Goal: Task Accomplishment & Management: Complete application form

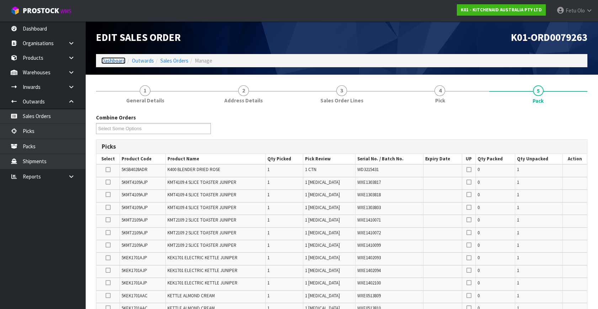
click at [115, 61] on link "Dashboard" at bounding box center [113, 60] width 24 height 7
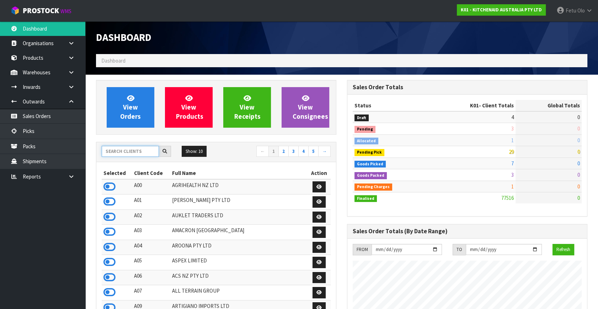
click at [133, 152] on input "text" at bounding box center [130, 151] width 57 height 11
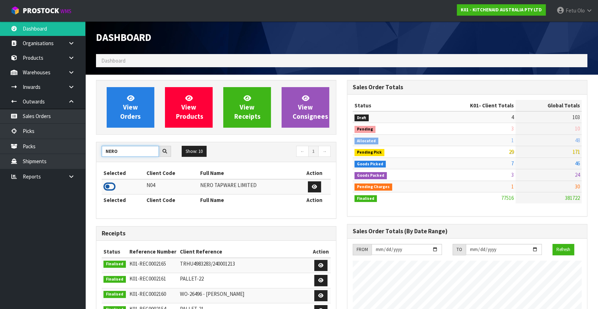
type input "NERO"
click at [111, 188] on icon at bounding box center [109, 186] width 12 height 11
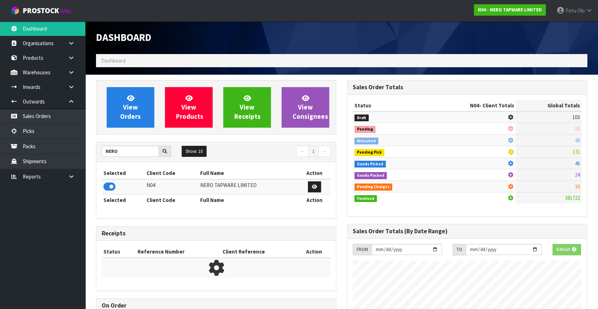
scroll to position [598, 251]
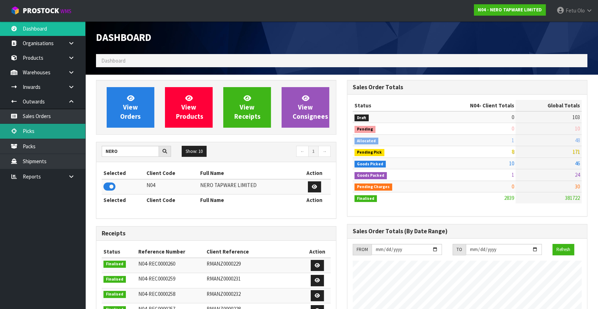
click at [32, 132] on link "Picks" at bounding box center [42, 131] width 85 height 15
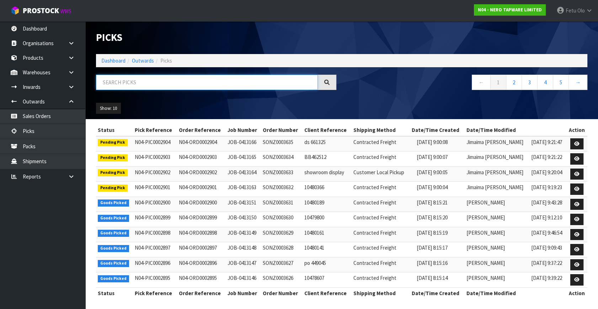
click at [118, 82] on input "text" at bounding box center [207, 82] width 222 height 15
click at [118, 81] on input "text" at bounding box center [207, 82] width 222 height 15
type input "0002890"
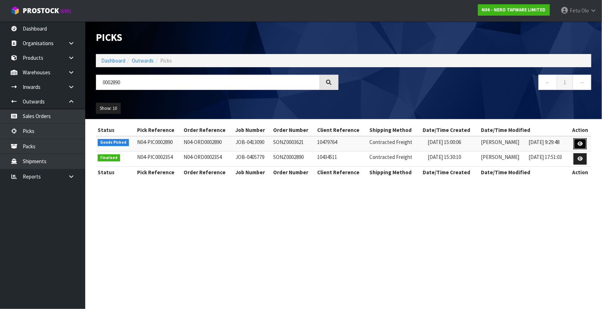
drag, startPoint x: 581, startPoint y: 139, endPoint x: 581, endPoint y: 143, distance: 4.3
click at [581, 139] on link at bounding box center [580, 143] width 13 height 11
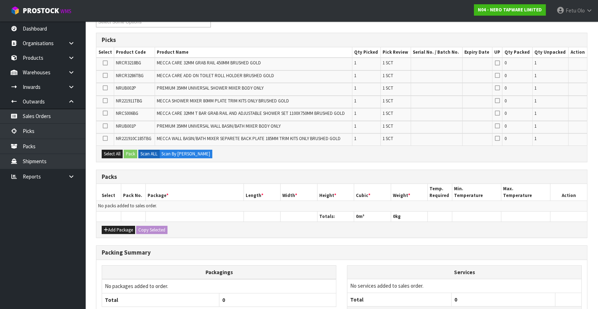
scroll to position [165, 0]
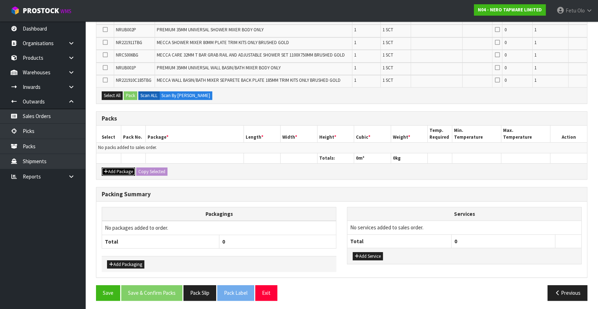
click at [109, 171] on button "Add Package" at bounding box center [118, 171] width 33 height 9
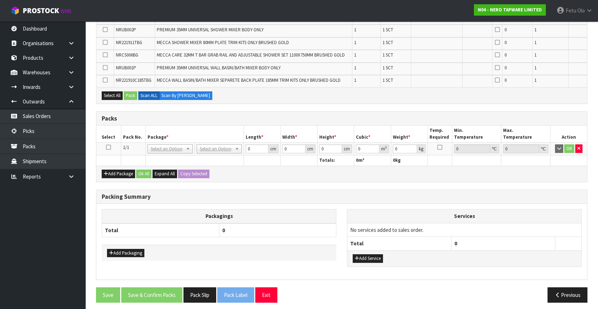
click at [108, 147] on icon at bounding box center [108, 147] width 5 height 0
click at [156, 133] on th "Package *" at bounding box center [194, 133] width 98 height 17
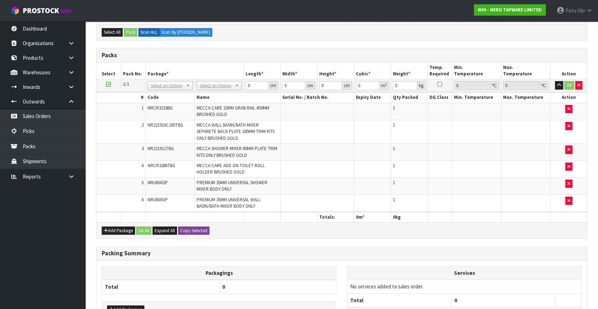
scroll to position [0, 0]
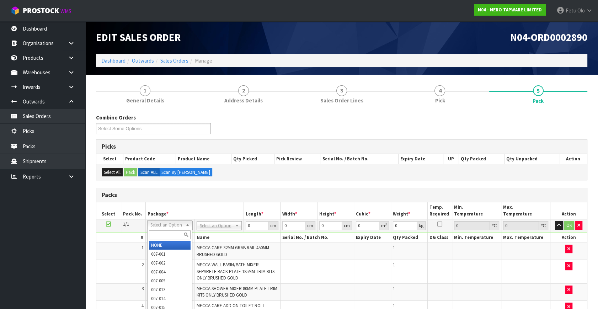
click at [173, 233] on input "text" at bounding box center [170, 234] width 42 height 9
type input "011"
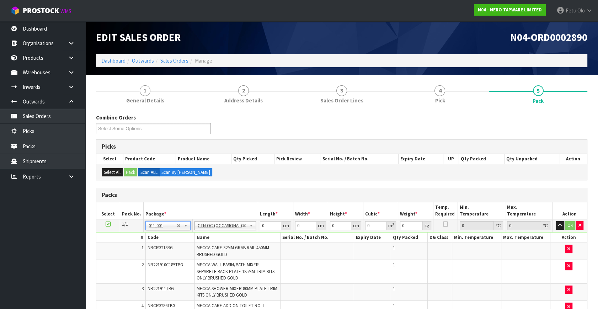
type input "12.86"
drag, startPoint x: 263, startPoint y: 226, endPoint x: 179, endPoint y: 246, distance: 86.1
click at [179, 246] on tbody "1/1 NONE 007-001 007-002 007-004 007-009 007-013 007-014 007-015 007-017 007-01…" at bounding box center [341, 297] width 491 height 156
type input "117"
type input "32"
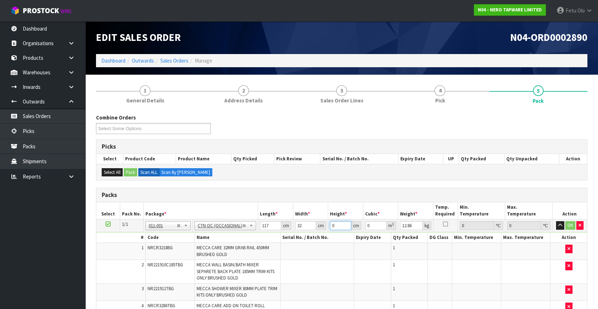
type input "1"
type input "0.003744"
type input "17"
type input "0.063648"
type input "17"
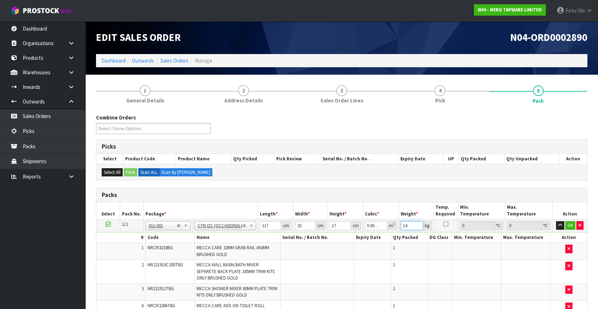
type input "14"
click button "OK" at bounding box center [570, 225] width 10 height 9
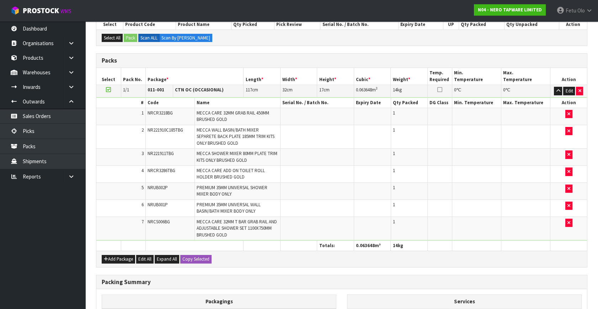
scroll to position [225, 0]
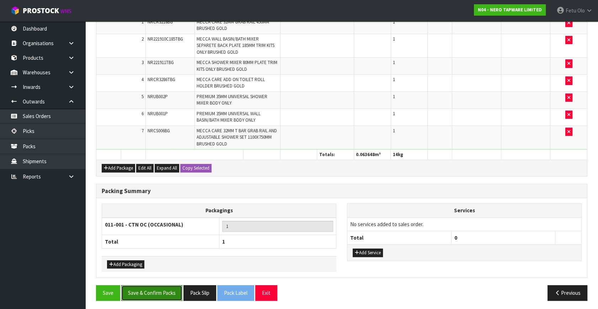
click at [164, 292] on button "Save & Confirm Packs" at bounding box center [151, 292] width 61 height 15
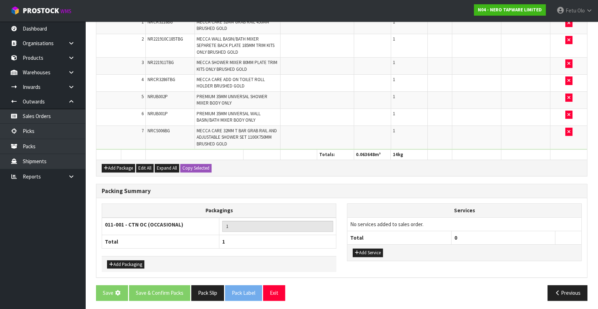
scroll to position [0, 0]
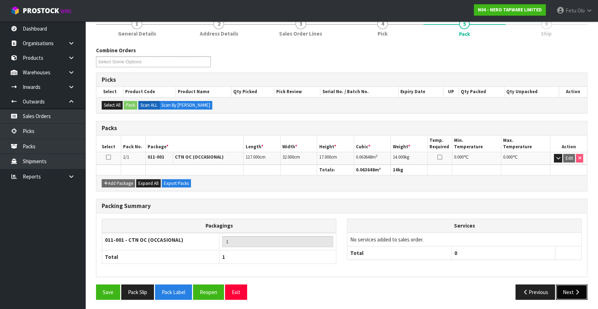
click at [570, 291] on button "Next" at bounding box center [571, 291] width 31 height 15
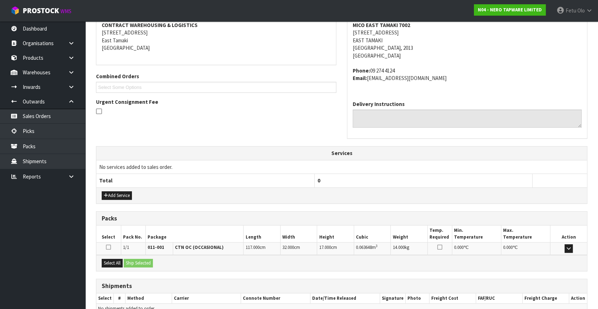
scroll to position [175, 0]
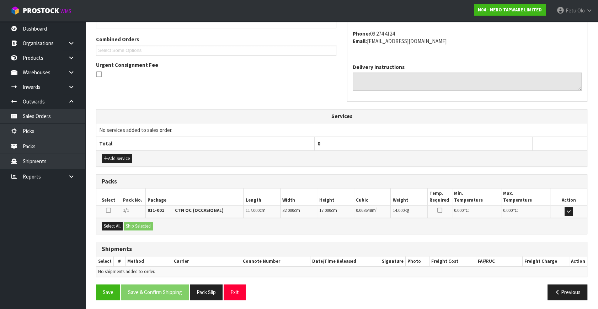
drag, startPoint x: 111, startPoint y: 230, endPoint x: 138, endPoint y: 224, distance: 27.7
click at [111, 230] on div "Select All Ship Selected" at bounding box center [341, 226] width 491 height 16
drag, startPoint x: 121, startPoint y: 224, endPoint x: 139, endPoint y: 224, distance: 17.8
click at [123, 224] on button "Select All" at bounding box center [112, 226] width 21 height 9
click at [139, 224] on button "Ship Selected" at bounding box center [138, 226] width 29 height 9
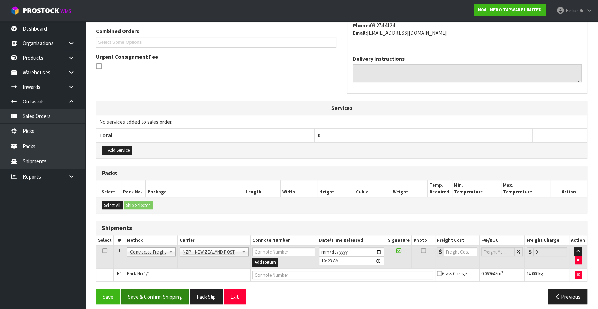
scroll to position [188, 0]
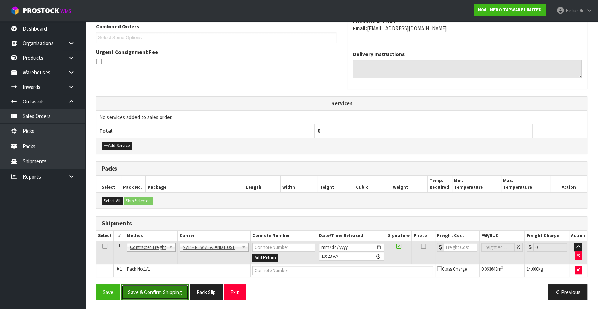
click at [155, 293] on button "Save & Confirm Shipping" at bounding box center [155, 291] width 68 height 15
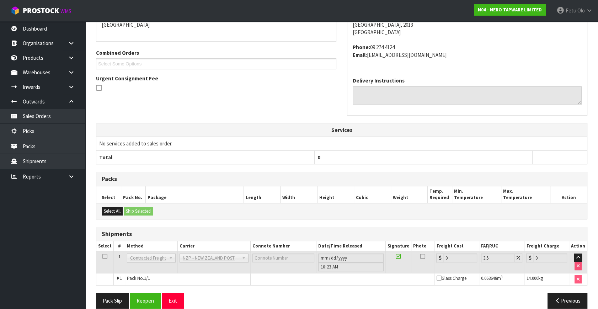
scroll to position [178, 0]
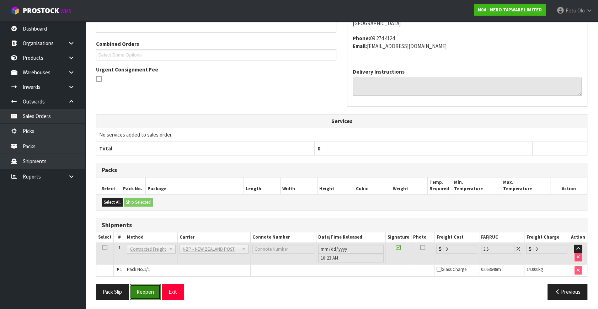
click at [143, 288] on button "Reopen" at bounding box center [145, 291] width 31 height 15
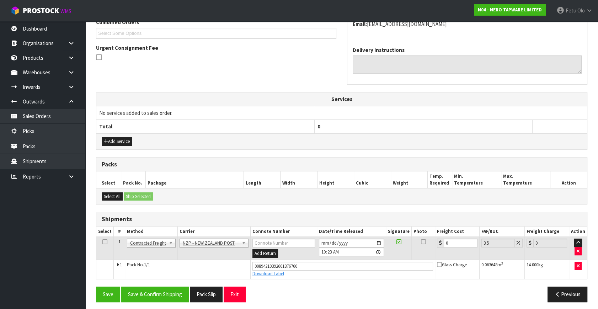
scroll to position [194, 0]
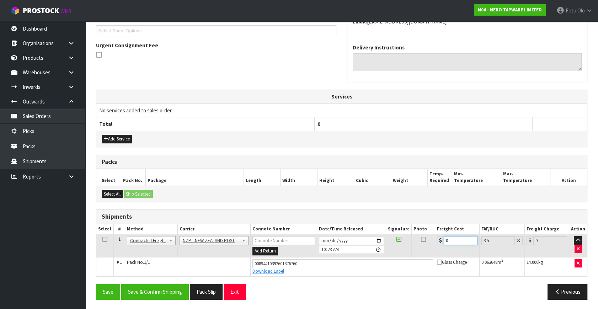
drag, startPoint x: 456, startPoint y: 240, endPoint x: 319, endPoint y: 266, distance: 139.3
click at [319, 266] on tbody "1 Client Local Pickup Customer Local Pickup Company Freight Contracted Freight …" at bounding box center [341, 255] width 491 height 42
type input "4"
type input "4.14"
type input "4.3"
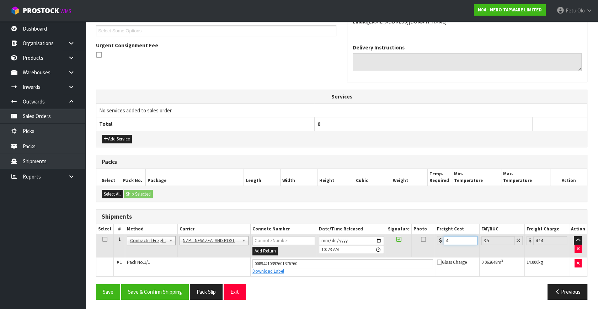
type input "4.45"
type input "4.33"
type input "4.48"
type input "4.33"
click at [167, 288] on button "Save & Confirm Shipping" at bounding box center [155, 291] width 68 height 15
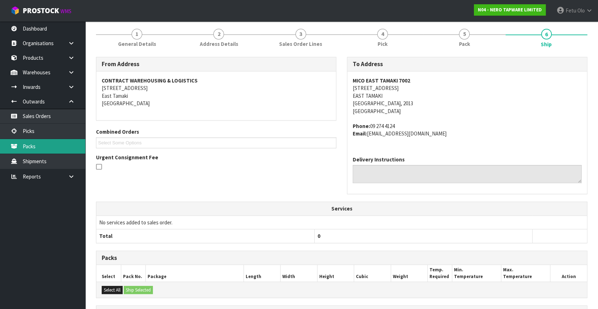
scroll to position [14, 0]
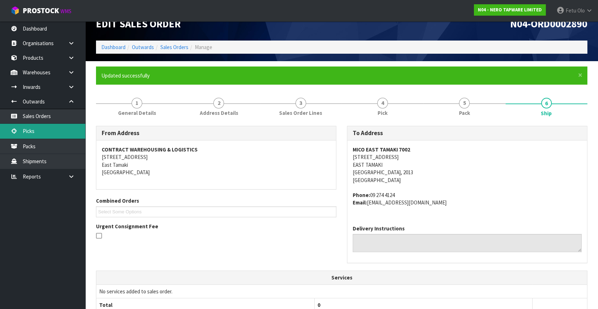
click at [35, 130] on link "Picks" at bounding box center [42, 131] width 85 height 15
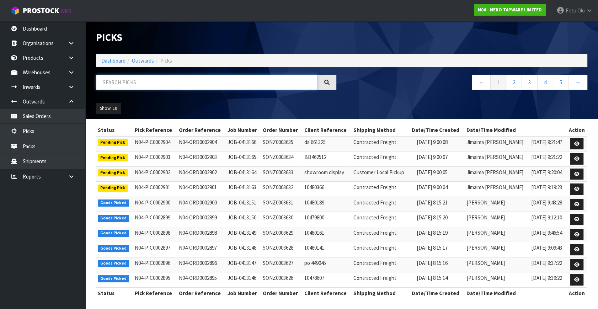
click at [170, 86] on input "text" at bounding box center [207, 82] width 222 height 15
click at [169, 87] on input "text" at bounding box center [207, 82] width 222 height 15
type input "0002896"
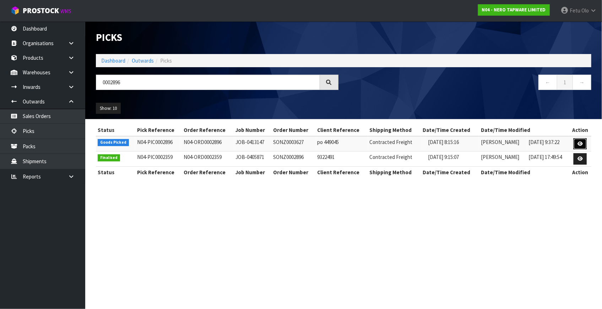
click at [582, 143] on icon at bounding box center [580, 143] width 5 height 5
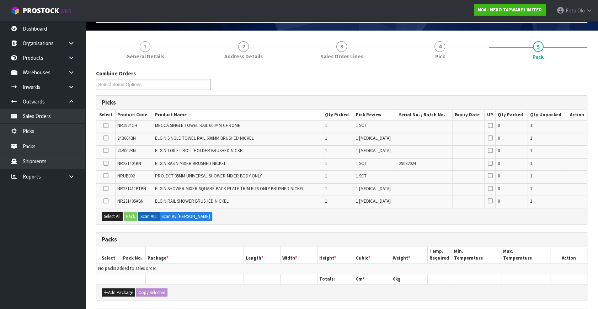
scroll to position [97, 0]
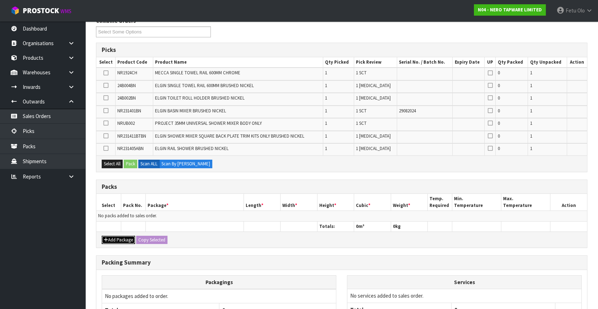
click at [107, 237] on icon "button" at bounding box center [106, 239] width 4 height 5
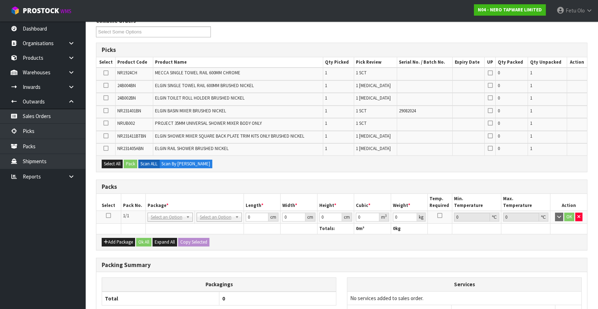
click at [108, 215] on icon at bounding box center [108, 215] width 5 height 0
click at [169, 199] on th "Package *" at bounding box center [194, 202] width 98 height 17
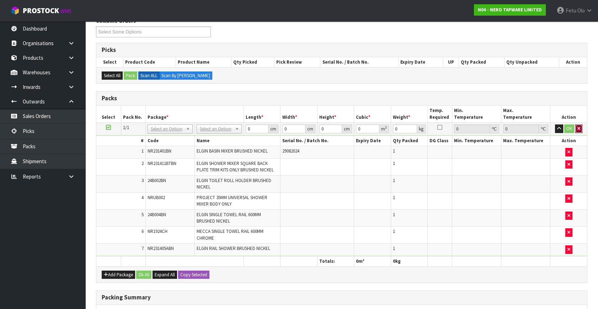
click at [577, 128] on icon "button" at bounding box center [578, 128] width 3 height 5
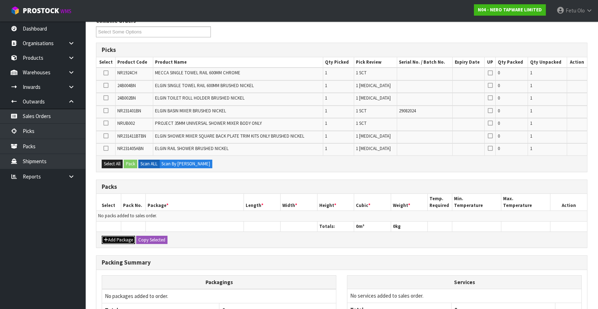
click at [117, 240] on button "Add Package" at bounding box center [118, 240] width 33 height 9
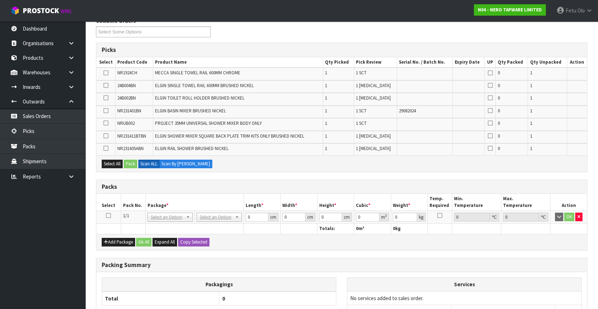
click at [109, 215] on icon at bounding box center [108, 215] width 5 height 0
click at [144, 204] on th "Pack No." at bounding box center [133, 202] width 25 height 17
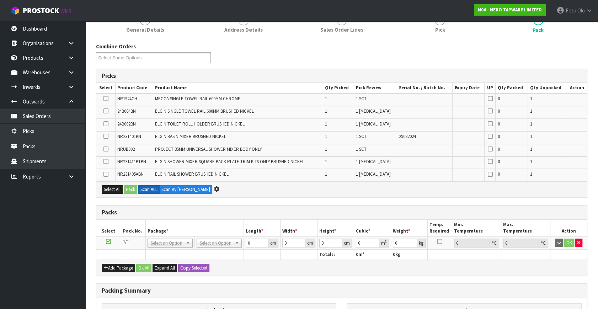
scroll to position [0, 0]
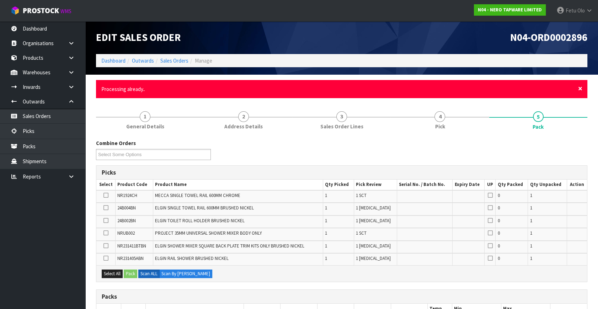
click at [578, 87] on span "×" at bounding box center [580, 89] width 4 height 10
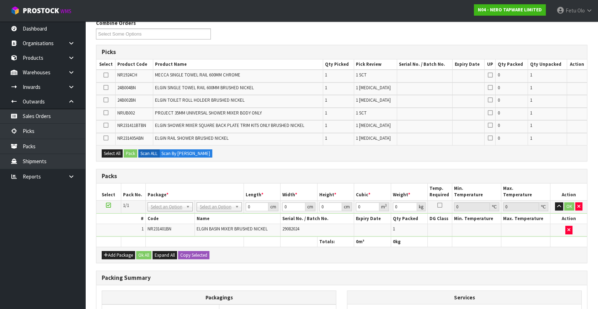
scroll to position [161, 0]
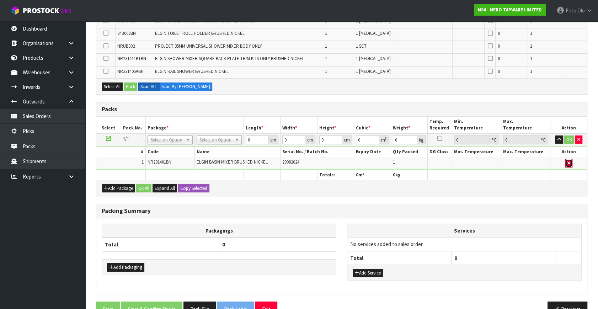
click at [572, 162] on button "button" at bounding box center [568, 163] width 7 height 9
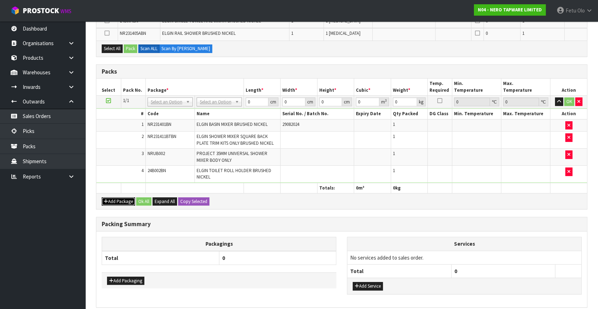
click at [110, 202] on button "Add Package" at bounding box center [118, 201] width 33 height 9
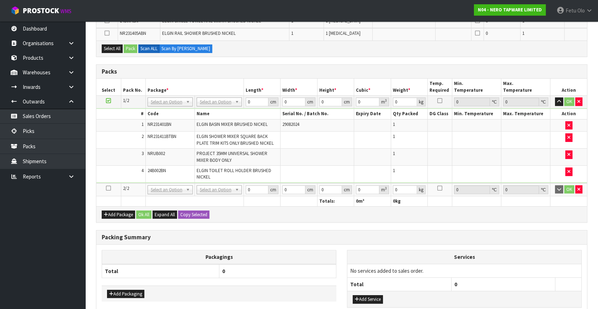
click at [110, 188] on icon at bounding box center [108, 188] width 5 height 0
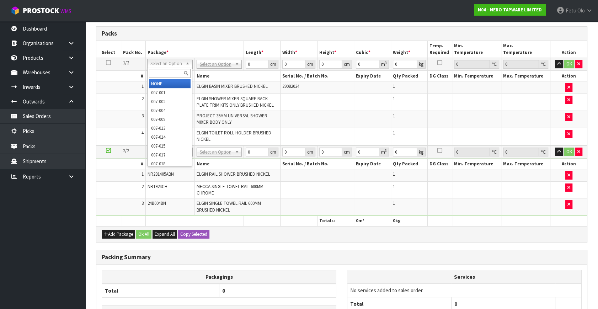
click at [168, 70] on input "text" at bounding box center [170, 73] width 42 height 9
type input "011"
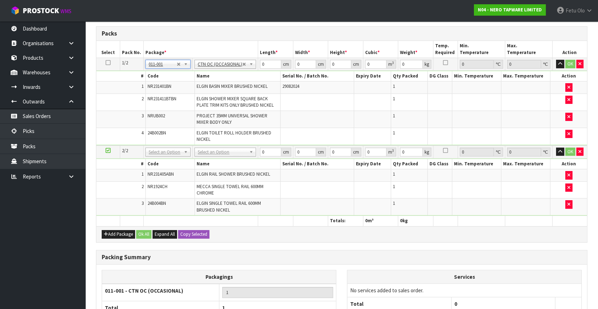
type input "2.91"
drag, startPoint x: 173, startPoint y: 151, endPoint x: 164, endPoint y: 160, distance: 12.8
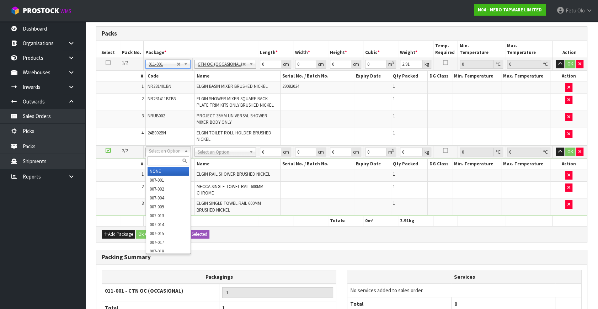
drag, startPoint x: 162, startPoint y: 161, endPoint x: 159, endPoint y: 157, distance: 4.6
click at [161, 160] on input "text" at bounding box center [169, 160] width 42 height 9
type input "011-084"
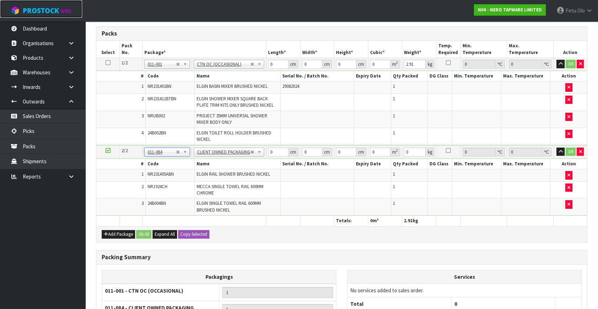
type input "5.06"
drag, startPoint x: 310, startPoint y: 89, endPoint x: 286, endPoint y: 71, distance: 29.6
click at [309, 89] on td "29082024" at bounding box center [317, 87] width 74 height 12
drag, startPoint x: 280, startPoint y: 62, endPoint x: 252, endPoint y: 71, distance: 29.1
click at [253, 71] on tbody "1/2 NONE 007-001 007-002 007-004 007-009 007-013 007-014 007-015 007-017 007-01…" at bounding box center [341, 101] width 491 height 87
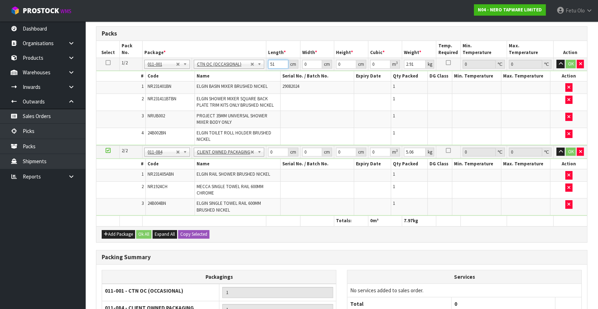
type input "51"
type input "29"
type input "1"
type input "0.001479"
type input "13"
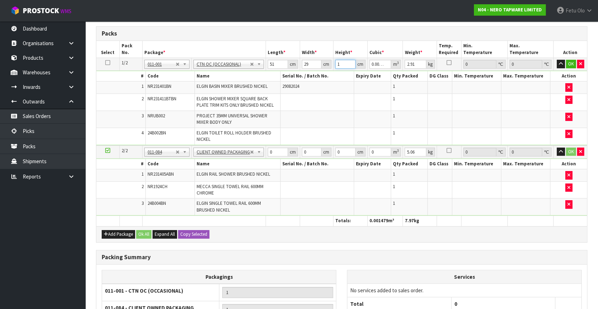
type input "0.019227"
type input "13"
click at [156, 75] on input "text" at bounding box center [167, 73] width 42 height 9
type input "011-084"
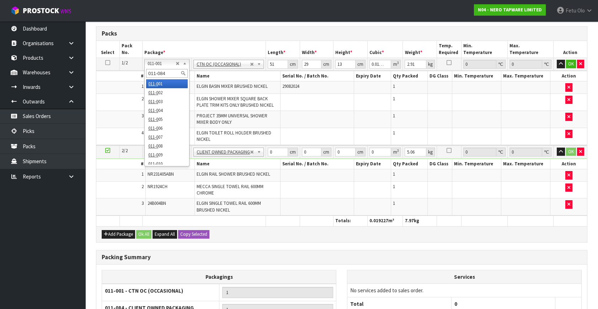
type input "2"
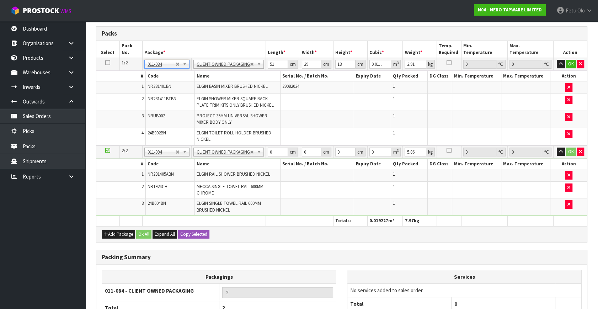
type input "0"
drag, startPoint x: 231, startPoint y: 81, endPoint x: 221, endPoint y: 86, distance: 10.8
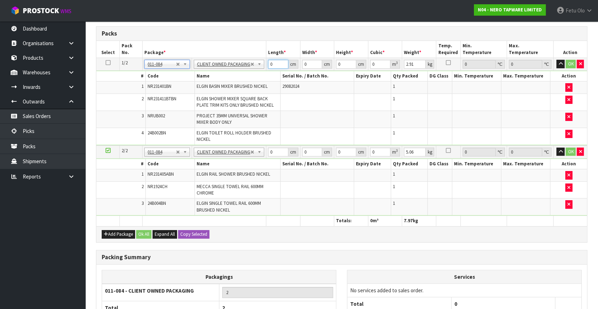
click at [221, 86] on tbody "1/2 NONE 007-001 007-002 007-004 007-009 007-013 007-014 007-015 007-017 007-01…" at bounding box center [341, 101] width 491 height 87
type input "36"
type input "1"
type input "0.001296"
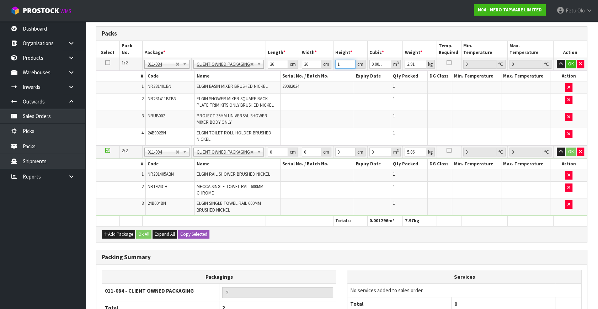
type input "18"
type input "0.023328"
type input "18"
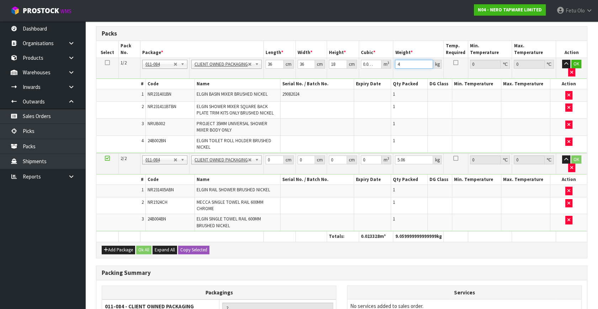
type input "4"
click button "OK" at bounding box center [576, 64] width 10 height 9
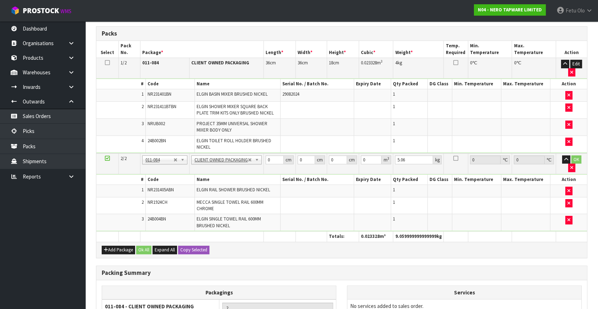
click at [232, 91] on span "ELGIN BASIN MIXER BRUSHED NICKEL" at bounding box center [232, 94] width 71 height 6
drag, startPoint x: 230, startPoint y: 87, endPoint x: 238, endPoint y: 137, distance: 50.8
click at [231, 88] on table "# Code Name Serial No. / Batch No. Expiry Date Qty Packed DG Class Min. Tempera…" at bounding box center [341, 116] width 491 height 74
click at [197, 120] on span "PROJECT 35MM UNIVERSAL SHOWER MIXER BODY ONLY" at bounding box center [232, 126] width 71 height 12
drag, startPoint x: 270, startPoint y: 157, endPoint x: 213, endPoint y: 177, distance: 61.0
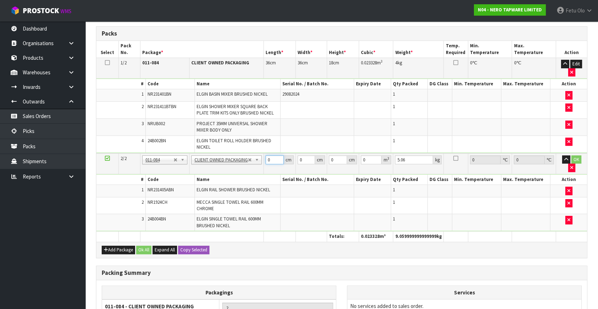
click at [213, 177] on tbody "2/2 NONE 007-001 007-002 007-004 007-009 007-013 007-014 007-015 007-017 007-01…" at bounding box center [341, 192] width 491 height 78
type input "96"
type input "17"
type input "2"
type input "0.003264"
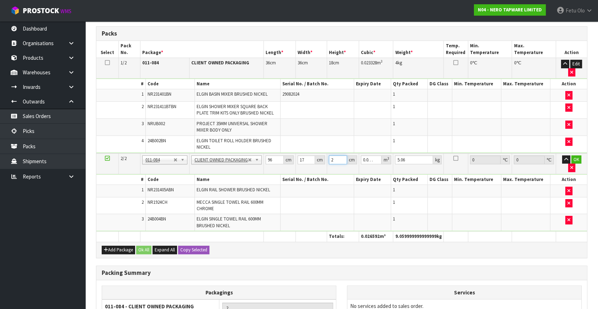
type input "21"
type input "0.034272"
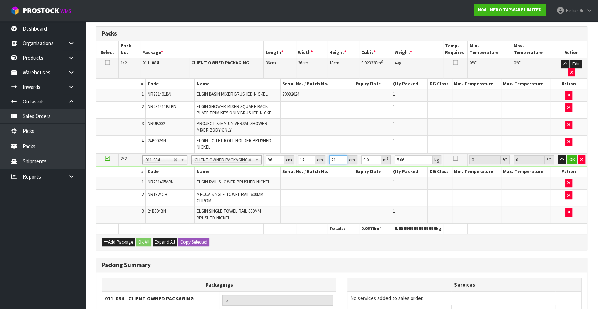
type input "21"
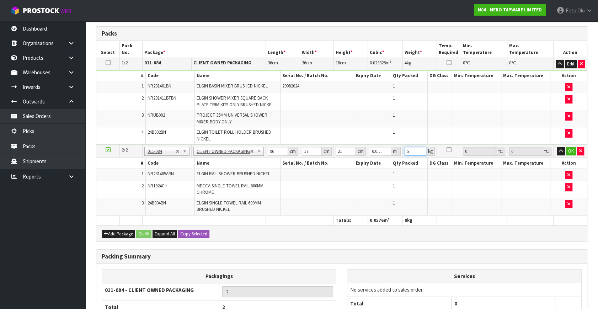
type input "5"
click button "OK" at bounding box center [571, 151] width 10 height 9
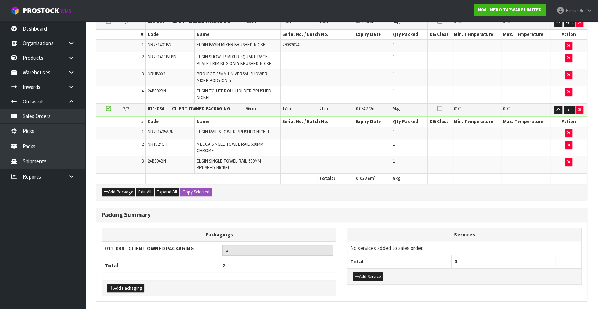
scroll to position [226, 0]
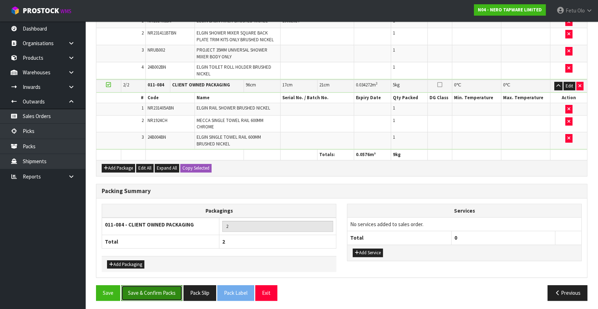
click at [149, 292] on button "Save & Confirm Packs" at bounding box center [151, 292] width 61 height 15
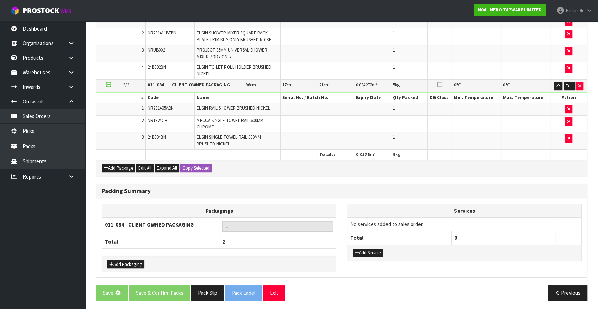
scroll to position [0, 0]
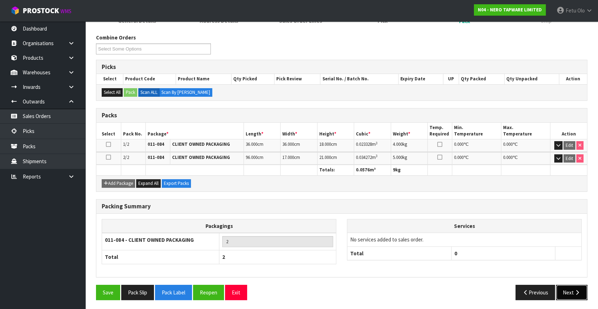
click at [565, 288] on button "Next" at bounding box center [571, 292] width 31 height 15
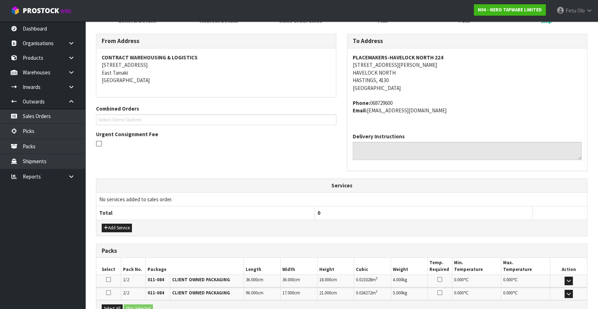
scroll to position [188, 0]
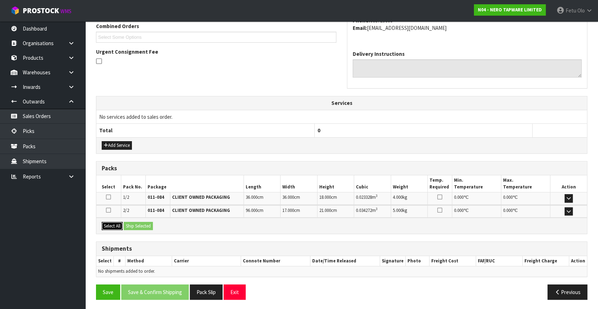
click at [109, 223] on button "Select All" at bounding box center [112, 226] width 21 height 9
click at [133, 223] on button "Ship Selected" at bounding box center [138, 226] width 29 height 9
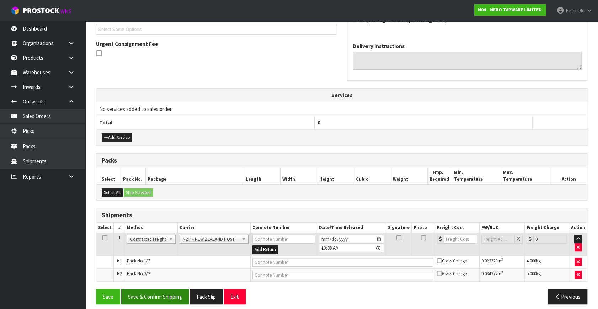
scroll to position [200, 0]
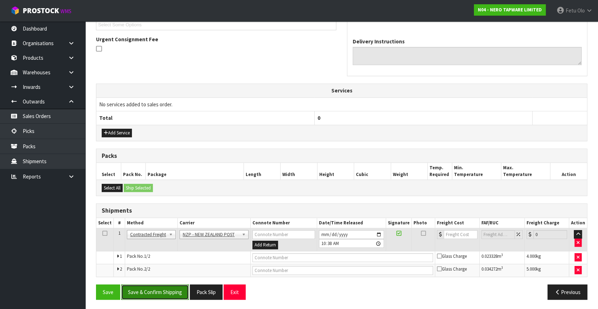
drag, startPoint x: 165, startPoint y: 288, endPoint x: 145, endPoint y: 295, distance: 21.7
click at [162, 292] on button "Save & Confirm Shipping" at bounding box center [155, 291] width 68 height 15
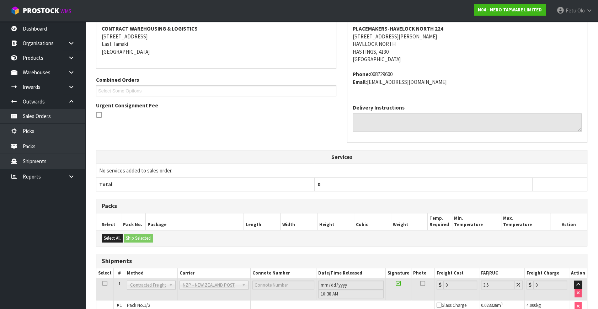
scroll to position [190, 0]
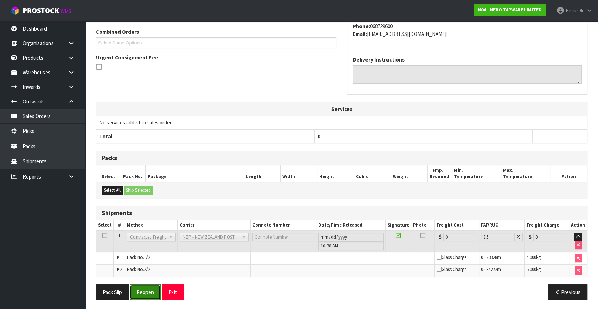
click at [148, 291] on button "Reopen" at bounding box center [145, 291] width 31 height 15
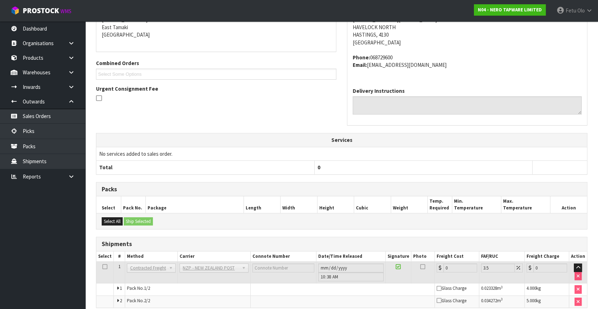
scroll to position [182, 0]
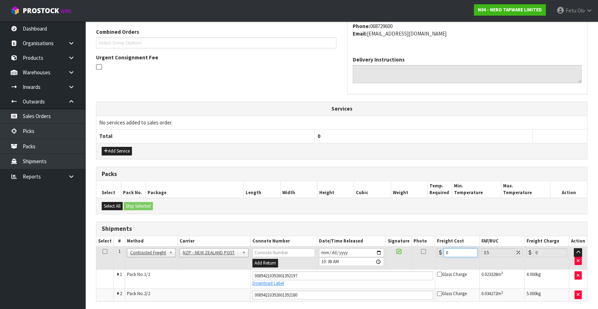
drag, startPoint x: 443, startPoint y: 257, endPoint x: 360, endPoint y: 269, distance: 83.6
click at [360, 269] on tbody "1 Client Local Pickup Customer Local Pickup Company Freight Contracted Freight …" at bounding box center [341, 273] width 491 height 55
type input "1"
type input "1.03"
type input "16"
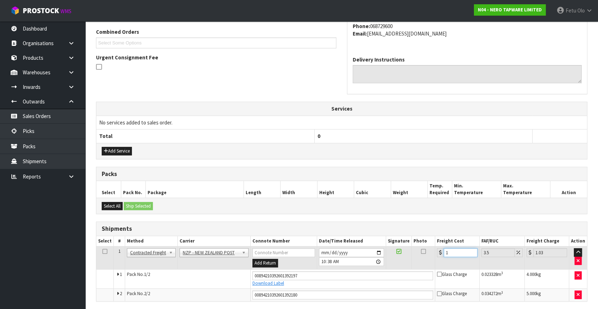
type input "16.56"
type input "16.9"
type input "17.49"
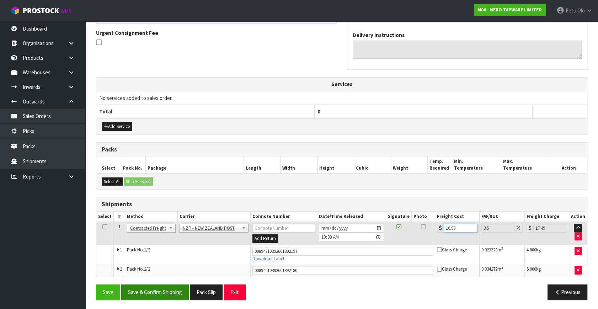
type input "16.90"
click at [141, 286] on button "Save & Confirm Shipping" at bounding box center [155, 291] width 68 height 15
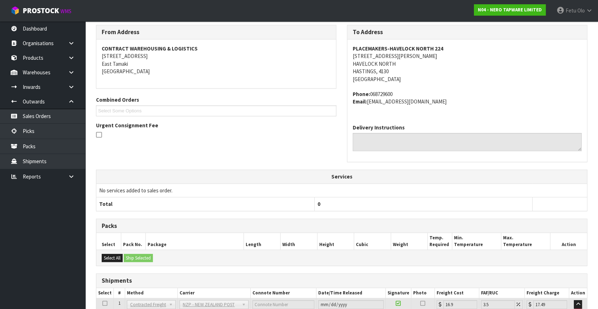
scroll to position [187, 0]
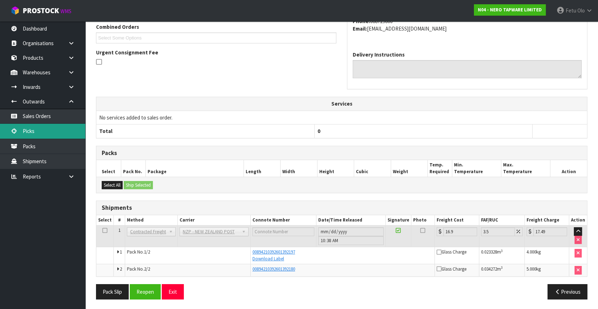
click at [41, 130] on link "Picks" at bounding box center [42, 131] width 85 height 15
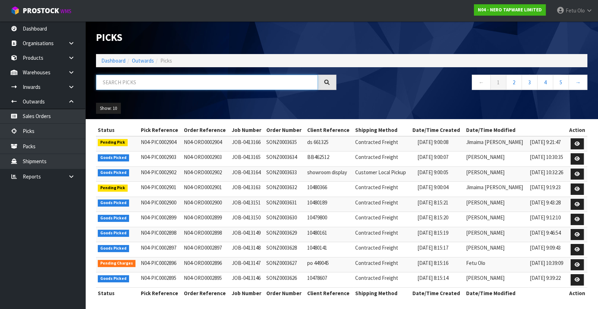
click at [176, 79] on input "text" at bounding box center [207, 82] width 222 height 15
type input "002902"
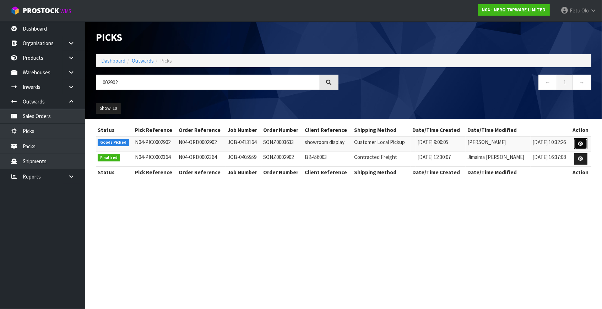
click at [583, 143] on icon at bounding box center [581, 143] width 5 height 5
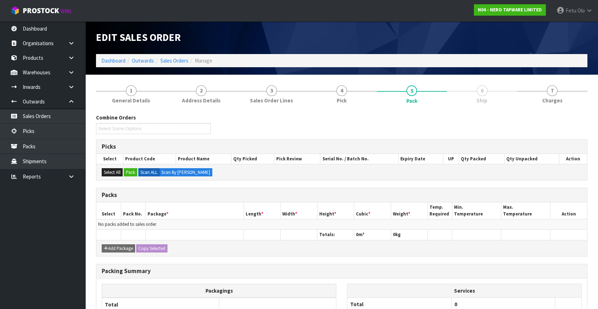
click at [17, 256] on ul "Dashboard Organisations Clients Consignees Carriers Products Categories Serial …" at bounding box center [42, 165] width 85 height 288
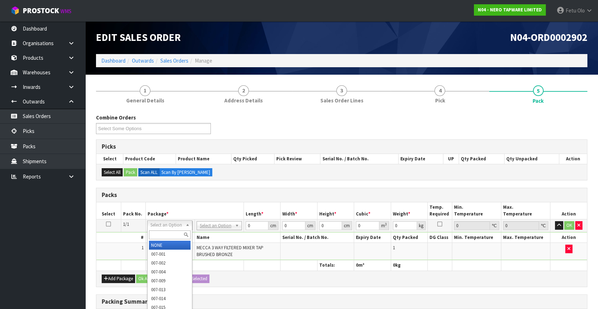
click at [161, 239] on input "text" at bounding box center [170, 234] width 42 height 9
type input "011-084"
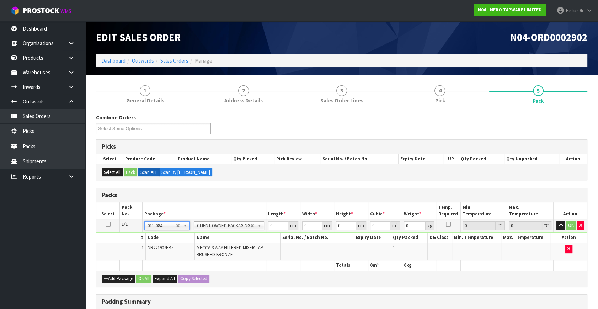
type input "2.25"
drag, startPoint x: 272, startPoint y: 226, endPoint x: 227, endPoint y: 255, distance: 53.6
click at [227, 255] on tbody "1/1 NONE 007-001 007-002 007-004 007-009 007-013 007-014 007-015 007-017 007-01…" at bounding box center [341, 239] width 491 height 41
type input "369"
type input "36"
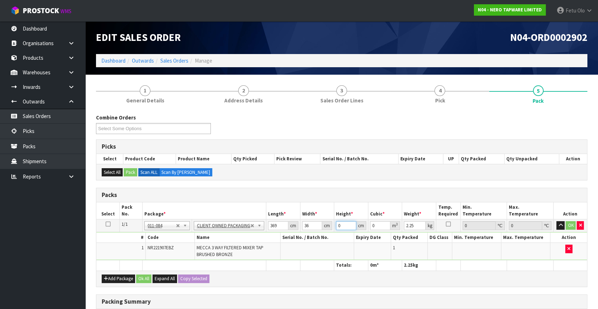
type input "9"
type input "0.119556"
type input "9"
click at [275, 227] on input "369" at bounding box center [278, 225] width 20 height 9
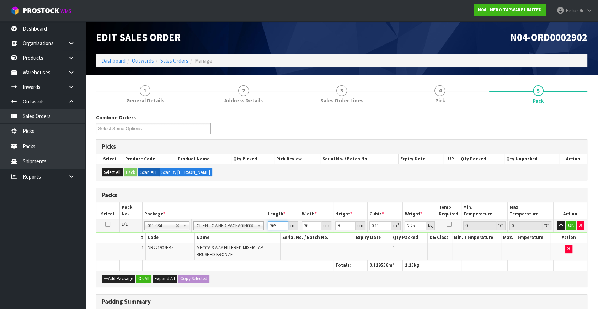
type input "3"
type input "0.000972"
type input "39"
type input "0.012636"
type input "39"
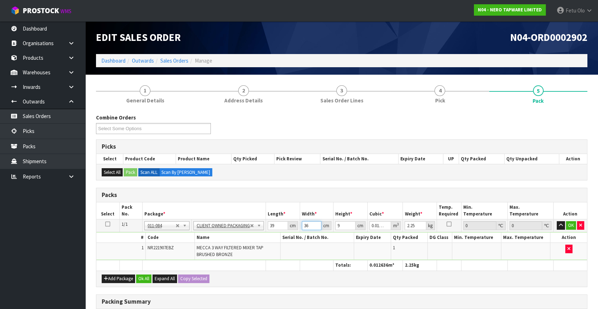
type input "3"
type input "0.001053"
type input "36"
type input "0.012636"
type input "3"
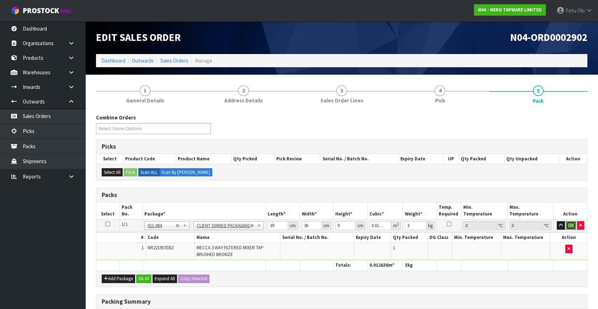
click button "OK" at bounding box center [571, 225] width 10 height 9
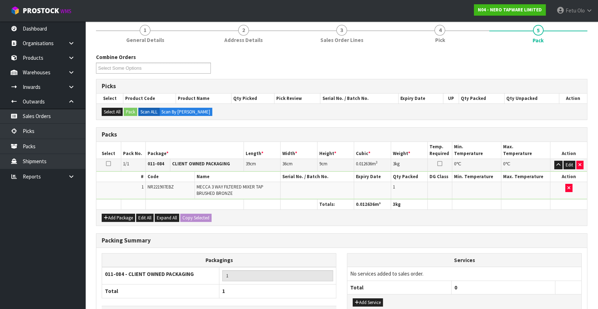
scroll to position [111, 0]
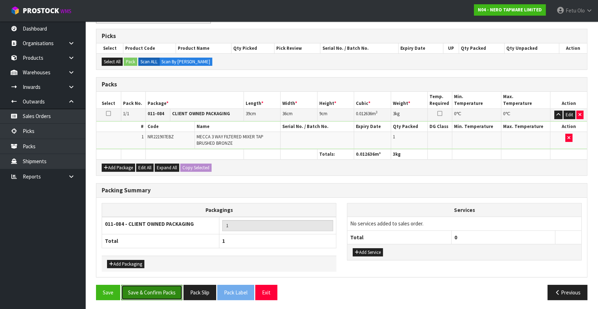
click at [167, 288] on button "Save & Confirm Packs" at bounding box center [151, 292] width 61 height 15
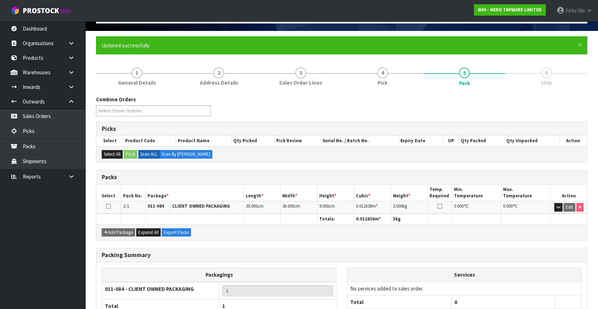
scroll to position [93, 0]
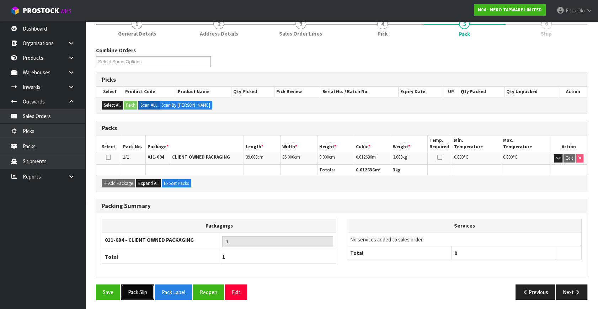
click at [137, 290] on button "Pack Slip" at bounding box center [137, 291] width 33 height 15
click at [569, 290] on button "Next" at bounding box center [571, 291] width 31 height 15
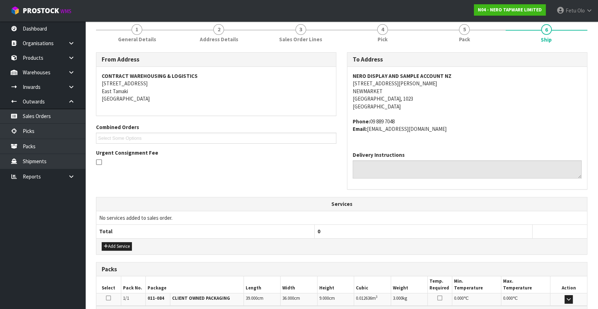
scroll to position [0, 0]
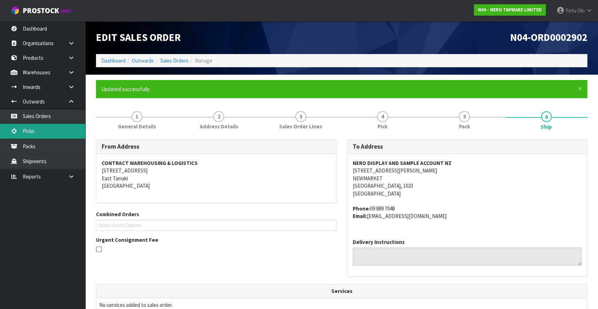
click at [43, 129] on link "Picks" at bounding box center [42, 131] width 85 height 15
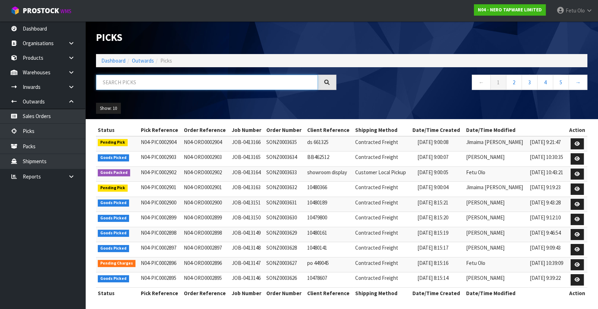
click at [158, 83] on input "text" at bounding box center [207, 82] width 222 height 15
type input "0002871"
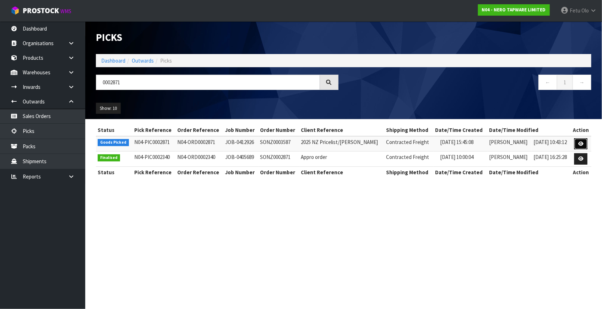
click at [580, 142] on icon at bounding box center [581, 143] width 5 height 5
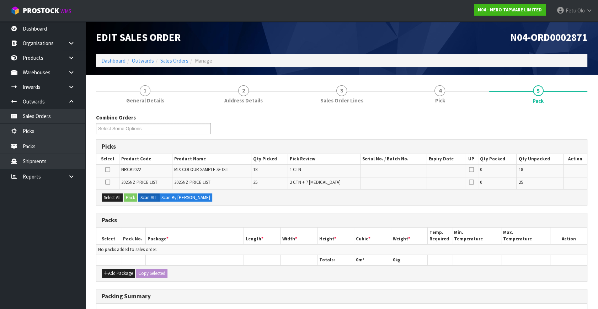
click at [108, 182] on icon at bounding box center [107, 182] width 5 height 0
click at [0, 0] on input "checkbox" at bounding box center [0, 0] width 0 height 0
drag, startPoint x: 130, startPoint y: 197, endPoint x: 144, endPoint y: 198, distance: 13.5
click at [132, 197] on button "Pack" at bounding box center [131, 197] width 14 height 9
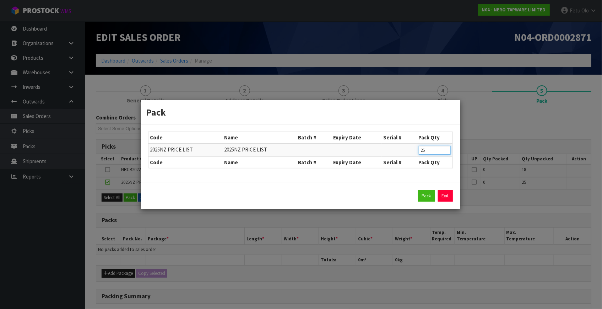
drag, startPoint x: 393, startPoint y: 160, endPoint x: 337, endPoint y: 173, distance: 57.8
click at [337, 173] on div "Code Name Batch # Expiry Date Serial # Pack Qty 2025NZ PRICE LIST 2025NZ PRICE …" at bounding box center [300, 153] width 319 height 58
type input "7"
click at [424, 198] on button "Pack" at bounding box center [426, 195] width 17 height 11
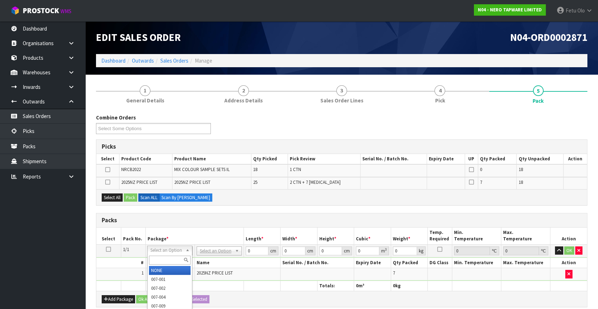
click at [171, 257] on input "text" at bounding box center [170, 260] width 42 height 9
type input "011"
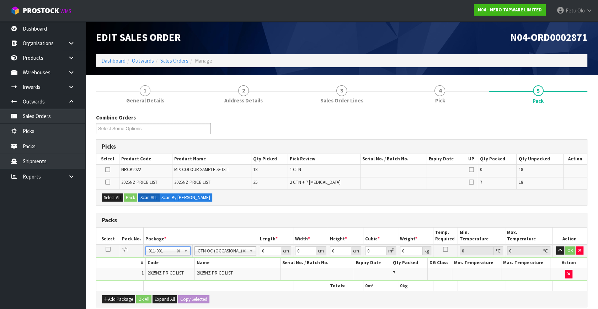
type input "11.13"
drag, startPoint x: 271, startPoint y: 249, endPoint x: 197, endPoint y: 267, distance: 76.6
click at [197, 267] on tbody "1/1 NONE 007-001 007-002 007-004 007-009 007-013 007-014 007-015 007-017 007-01…" at bounding box center [341, 262] width 491 height 36
type input "31"
type input "23"
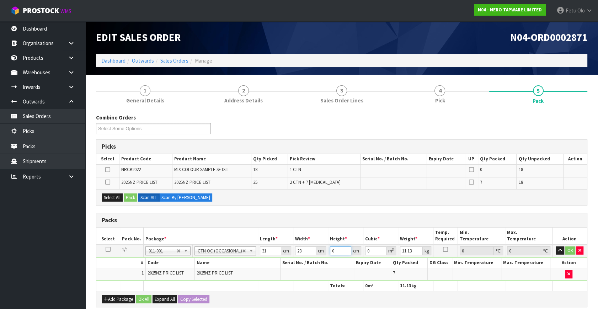
type input "2"
type input "0.001426"
type input "20"
type input "0.01426"
type input "20"
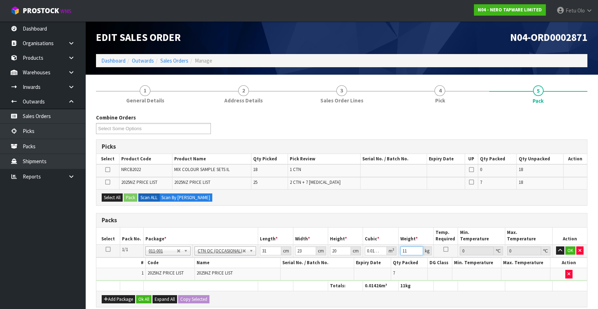
type input "11"
click button "OK" at bounding box center [570, 250] width 10 height 9
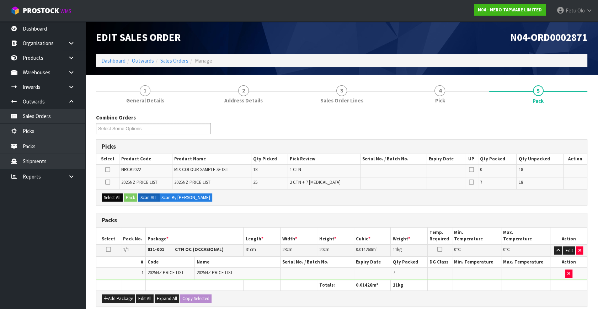
drag, startPoint x: 109, startPoint y: 182, endPoint x: 122, endPoint y: 197, distance: 20.4
click at [109, 182] on icon at bounding box center [107, 182] width 5 height 0
click at [0, 0] on input "checkbox" at bounding box center [0, 0] width 0 height 0
click at [128, 194] on button "Pack" at bounding box center [131, 197] width 14 height 9
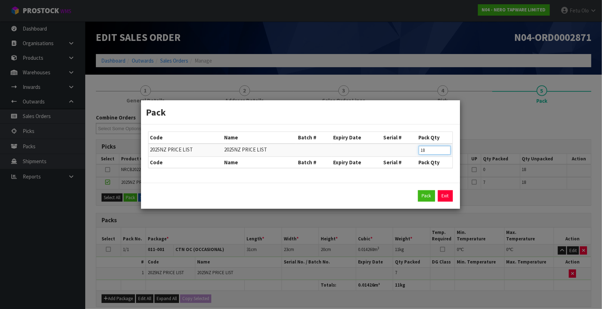
drag, startPoint x: 414, startPoint y: 149, endPoint x: 391, endPoint y: 153, distance: 23.1
click at [392, 153] on tr "2025NZ PRICE LIST 2025NZ PRICE LIST 18" at bounding box center [301, 150] width 304 height 13
type input "9"
click at [426, 195] on button "Pack" at bounding box center [426, 195] width 17 height 11
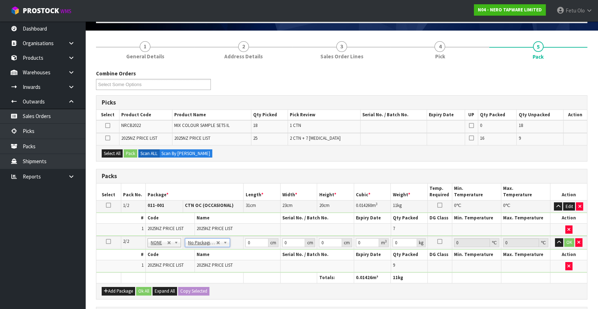
scroll to position [97, 0]
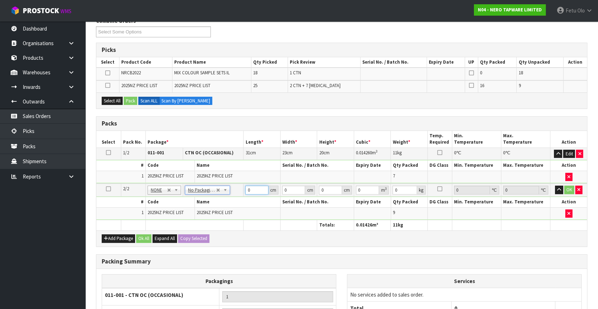
drag, startPoint x: 251, startPoint y: 188, endPoint x: 104, endPoint y: 226, distance: 152.2
click at [108, 226] on table "Select Pack No. Package * Length * Width * Height * Cubic * Weight * Temp. Requ…" at bounding box center [341, 181] width 491 height 100
type input "31"
type input "23"
type input "2"
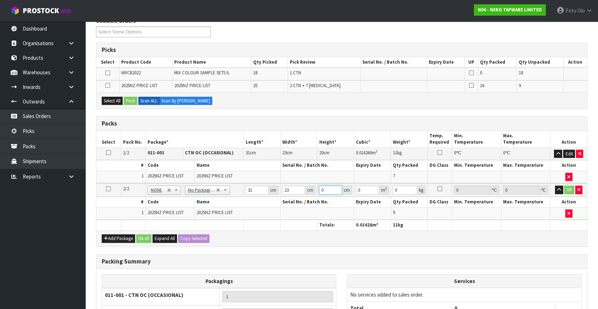
type input "0.001426"
type input "24"
type input "0.017112"
type input "24"
type input "14"
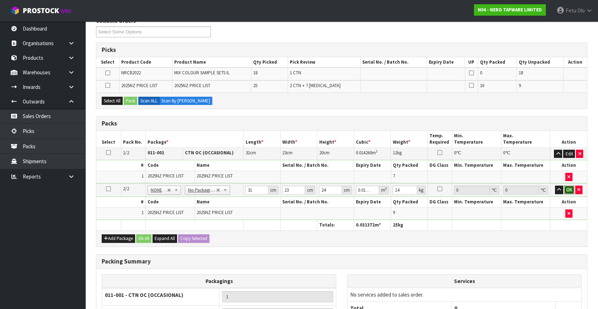
click at [568, 190] on button "OK" at bounding box center [569, 190] width 10 height 9
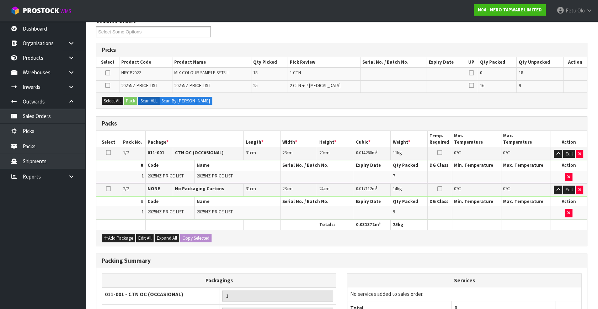
click at [107, 85] on icon at bounding box center [107, 85] width 5 height 0
click at [0, 0] on input "checkbox" at bounding box center [0, 0] width 0 height 0
click at [129, 100] on button "Pack" at bounding box center [131, 101] width 14 height 9
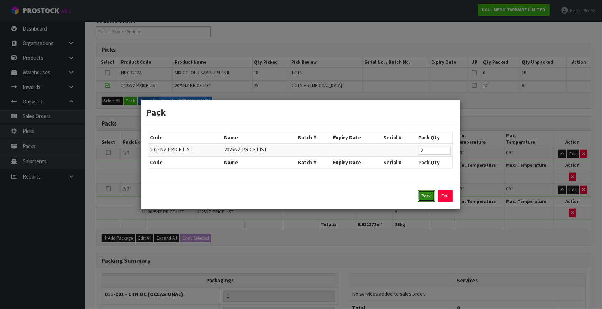
click at [425, 191] on button "Pack" at bounding box center [426, 195] width 17 height 11
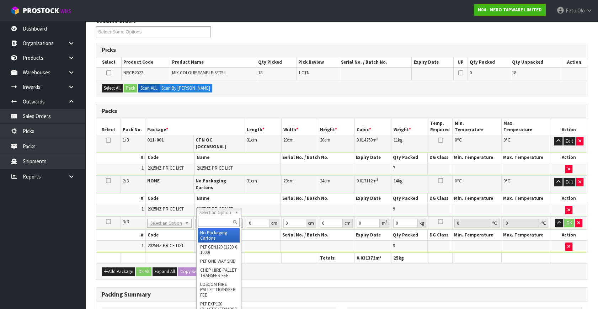
drag, startPoint x: 212, startPoint y: 210, endPoint x: 213, endPoint y: 215, distance: 5.1
drag, startPoint x: 211, startPoint y: 234, endPoint x: 223, endPoint y: 231, distance: 11.7
type input "2"
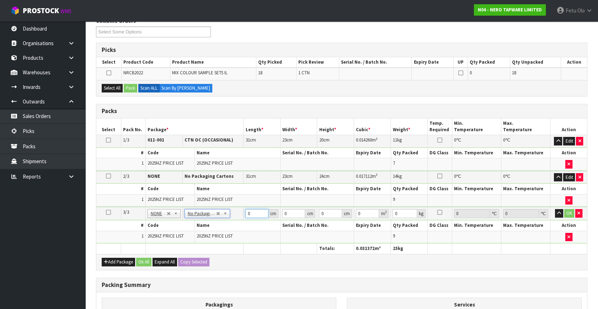
drag, startPoint x: 251, startPoint y: 209, endPoint x: 220, endPoint y: 220, distance: 32.7
click at [220, 220] on tbody "3/3 NONE 007-001 007-002 007-004 007-009 007-013 007-014 007-015 007-017 007-01…" at bounding box center [341, 225] width 491 height 36
type input "31"
type input "23"
type input "2"
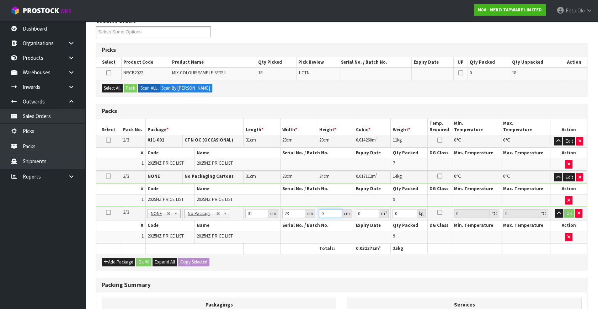
type input "0.001426"
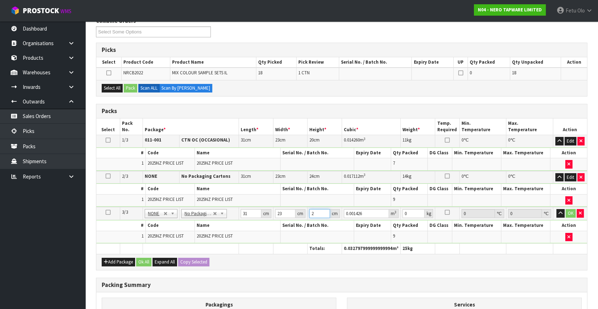
type input "24"
type input "0.017112"
type input "24"
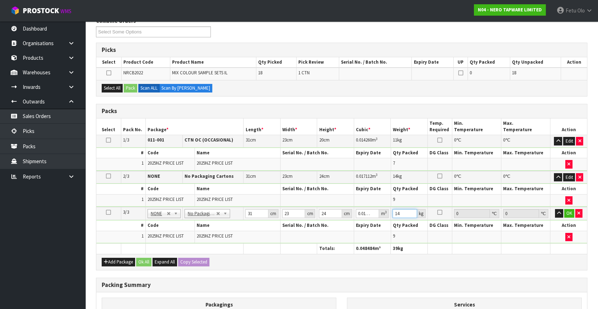
type input "14"
click button "OK" at bounding box center [569, 213] width 10 height 9
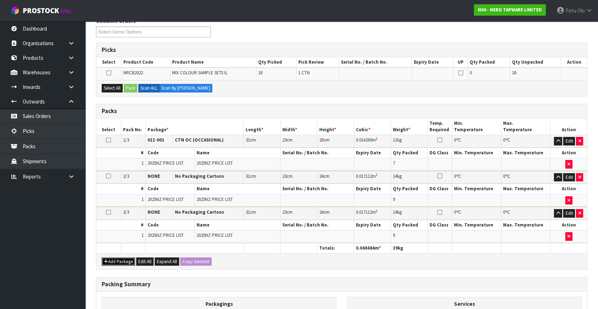
click at [109, 259] on button "Add Package" at bounding box center [118, 261] width 33 height 9
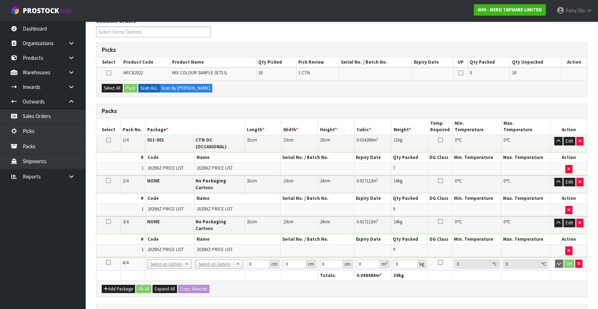
click at [109, 262] on icon at bounding box center [108, 262] width 5 height 0
click at [33, 256] on ul "Dashboard Organisations Clients Consignees Carriers Products Categories Serial …" at bounding box center [42, 165] width 85 height 288
drag, startPoint x: 214, startPoint y: 245, endPoint x: 216, endPoint y: 259, distance: 14.0
type input "3"
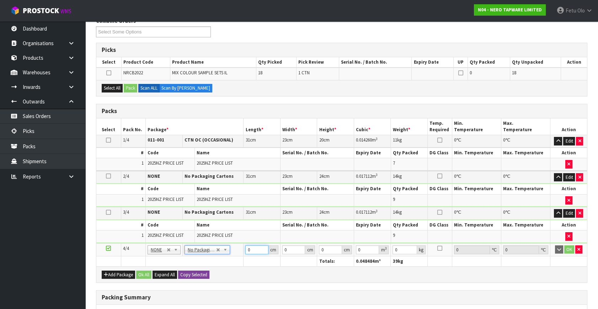
drag, startPoint x: 251, startPoint y: 249, endPoint x: 192, endPoint y: 275, distance: 65.3
click at [192, 275] on div "Packs Select Pack No. Package * Length * Width * Height * Cubic * Weight * Temp…" at bounding box center [341, 193] width 491 height 179
type input "29"
type input "27"
type input "3"
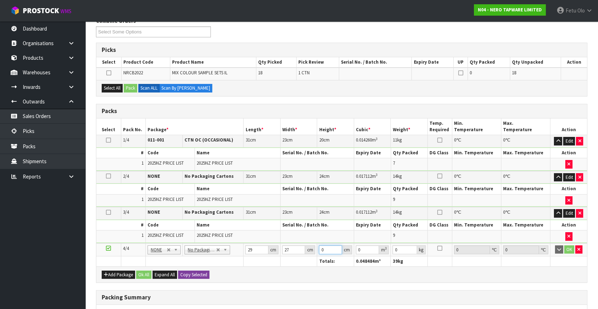
type input "0.002349"
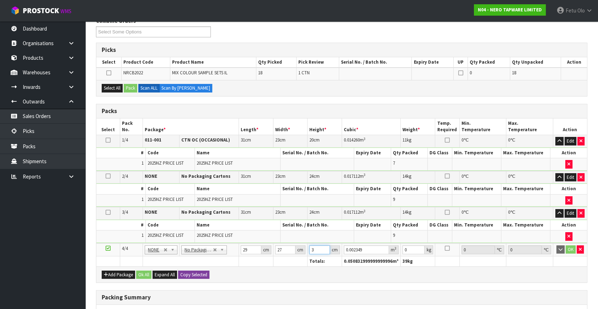
type input "35"
type input "0.027405"
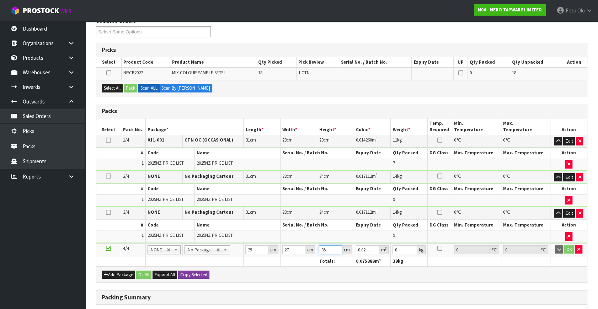
type input "35"
type input "11"
click button "button" at bounding box center [578, 249] width 7 height 9
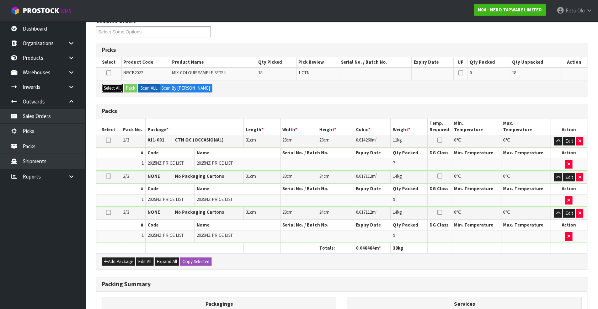
click at [107, 91] on button "Select All" at bounding box center [112, 88] width 21 height 9
click at [130, 86] on button "Pack" at bounding box center [131, 88] width 14 height 9
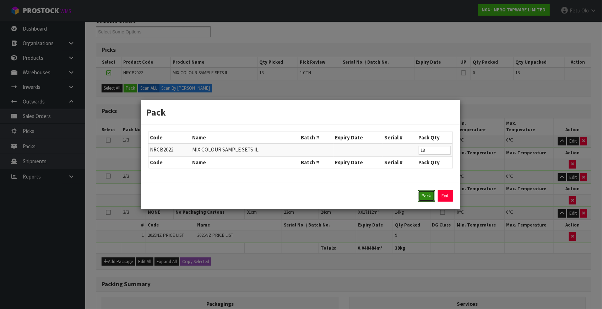
click at [429, 197] on button "Pack" at bounding box center [426, 195] width 17 height 11
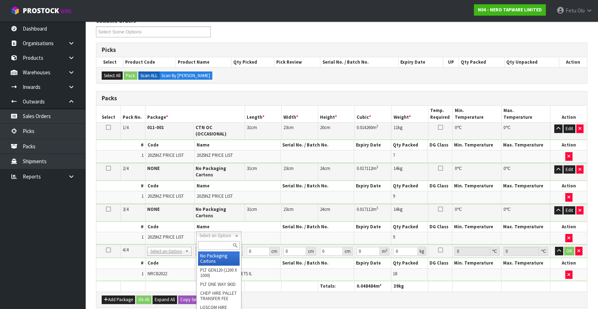
drag, startPoint x: 221, startPoint y: 256, endPoint x: 247, endPoint y: 245, distance: 27.9
type input "3"
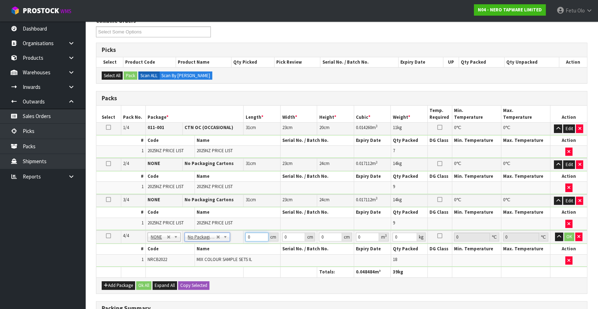
drag, startPoint x: 252, startPoint y: 235, endPoint x: 222, endPoint y: 246, distance: 32.4
click at [222, 246] on tbody "4/4 NONE 007-001 007-002 007-004 007-009 007-013 007-014 007-015 007-017 007-01…" at bounding box center [341, 248] width 491 height 36
type input "29"
type input "27"
type input "3"
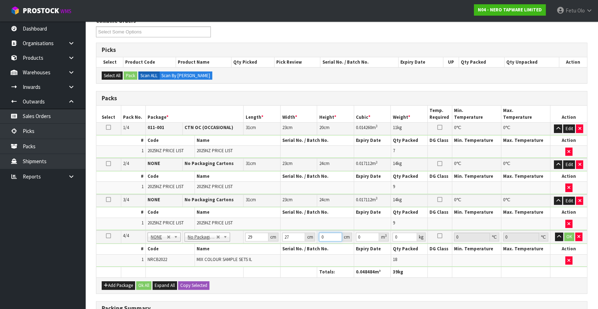
type input "0.002349"
type input "35"
type input "0.027405"
type input "35"
type input "11"
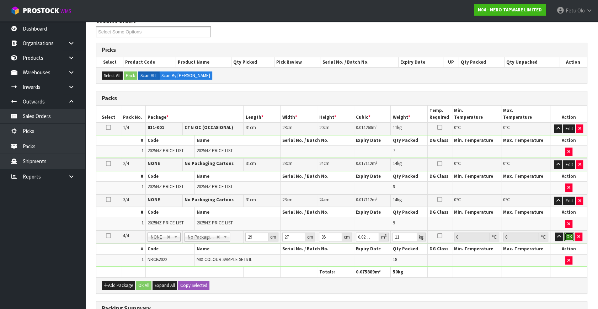
click button "OK" at bounding box center [569, 236] width 10 height 9
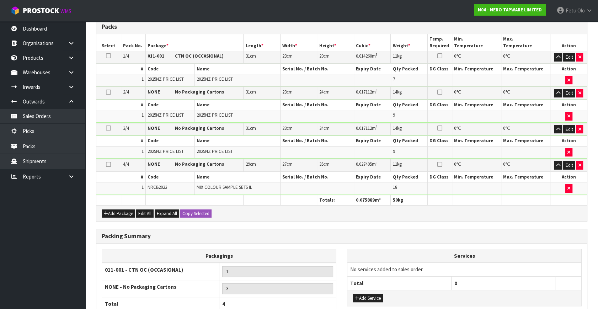
scroll to position [230, 0]
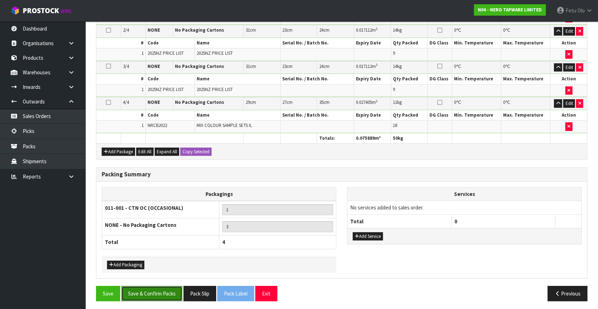
click at [169, 286] on button "Save & Confirm Packs" at bounding box center [151, 293] width 61 height 15
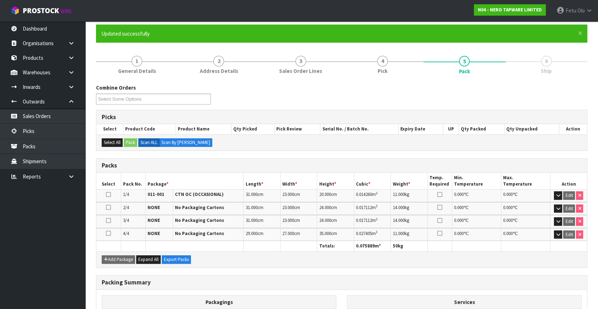
scroll to position [149, 0]
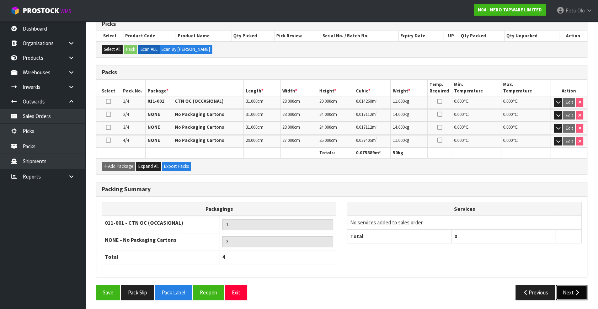
click at [573, 286] on button "Next" at bounding box center [571, 292] width 31 height 15
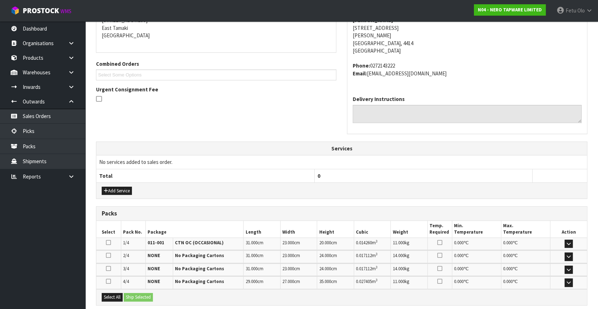
scroll to position [221, 0]
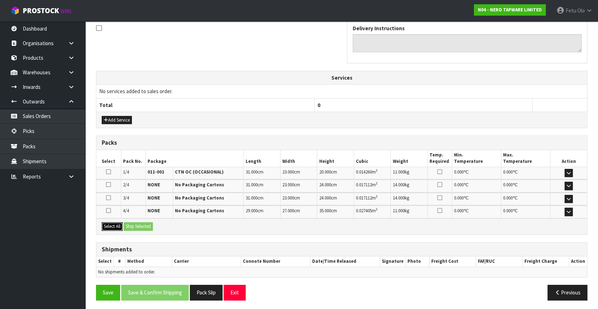
click at [123, 226] on button "Select All" at bounding box center [112, 226] width 21 height 9
click at [139, 223] on button "Ship Selected" at bounding box center [138, 226] width 29 height 9
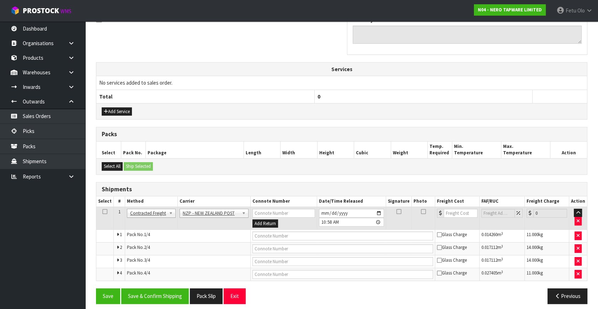
scroll to position [234, 0]
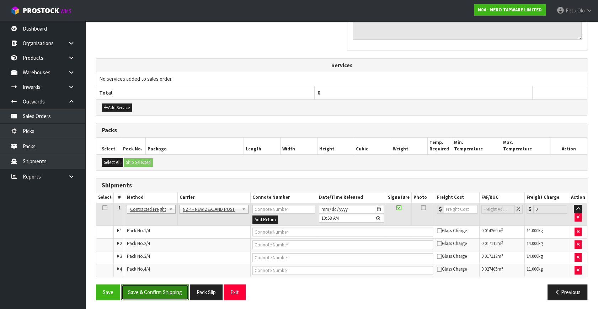
click at [173, 291] on button "Save & Confirm Shipping" at bounding box center [155, 291] width 68 height 15
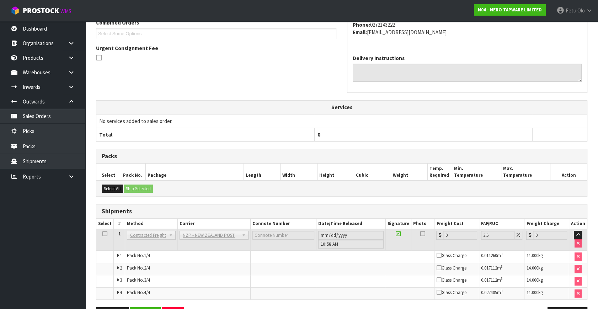
scroll to position [222, 0]
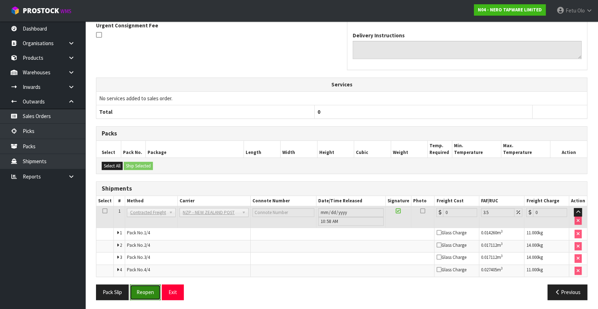
click at [144, 288] on button "Reopen" at bounding box center [145, 291] width 31 height 15
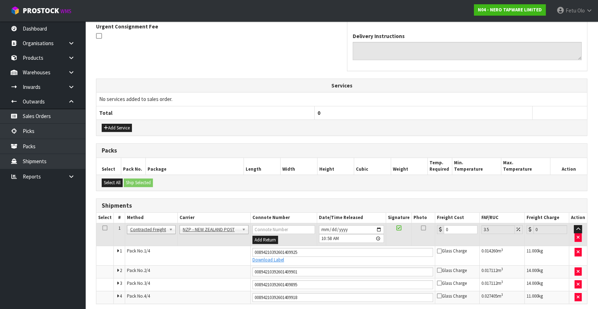
scroll to position [226, 0]
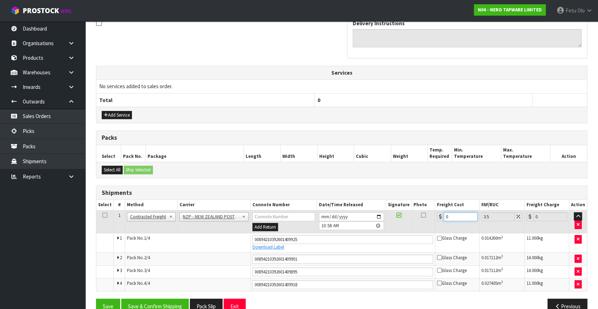
drag, startPoint x: 458, startPoint y: 212, endPoint x: 279, endPoint y: 252, distance: 183.2
click at [280, 252] on tbody "1 Client Local Pickup Customer Local Pickup Company Freight Contracted Freight …" at bounding box center [341, 250] width 491 height 80
type input "4"
type input "4.14"
type input "41"
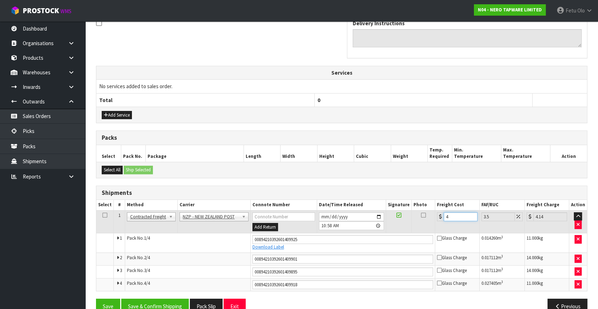
type input "42.43"
type input "41.9"
type input "43.37"
type input "41.92"
type input "43.39"
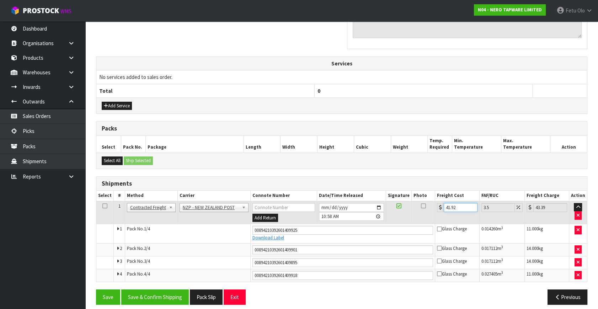
scroll to position [240, 0]
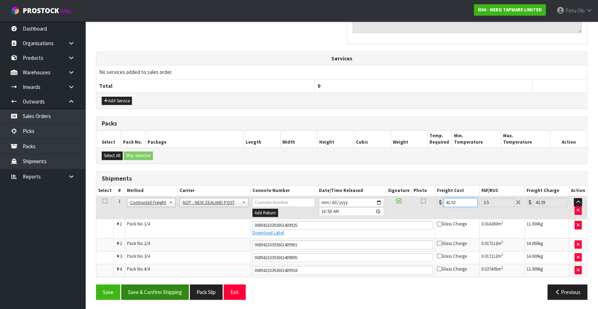
type input "41.92"
click at [170, 292] on button "Save & Confirm Shipping" at bounding box center [155, 291] width 68 height 15
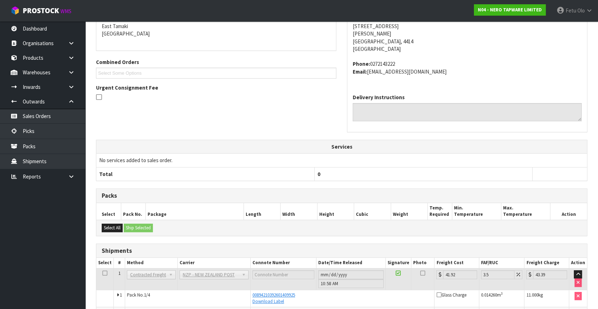
scroll to position [219, 0]
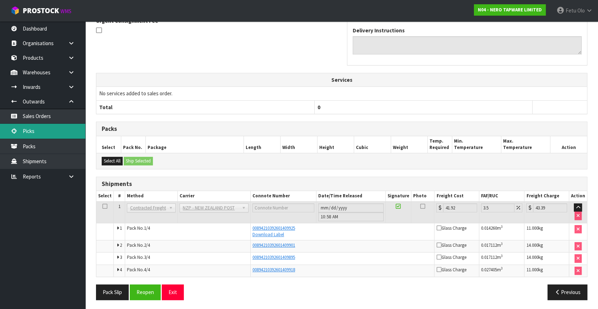
click at [50, 134] on link "Picks" at bounding box center [42, 131] width 85 height 15
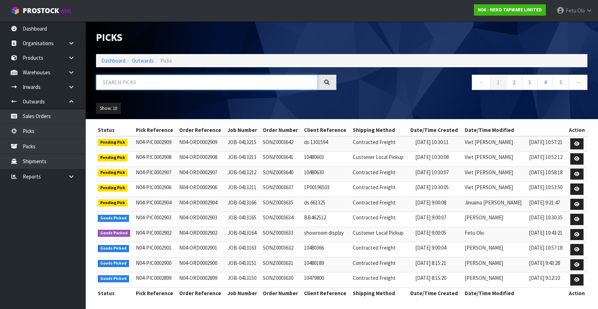
click at [220, 81] on input "text" at bounding box center [207, 82] width 222 height 15
type input "0002870"
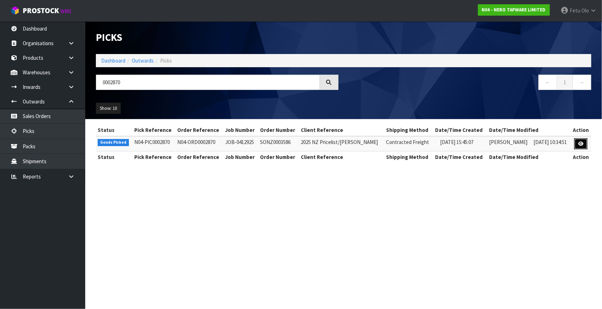
click at [585, 141] on link at bounding box center [581, 143] width 13 height 11
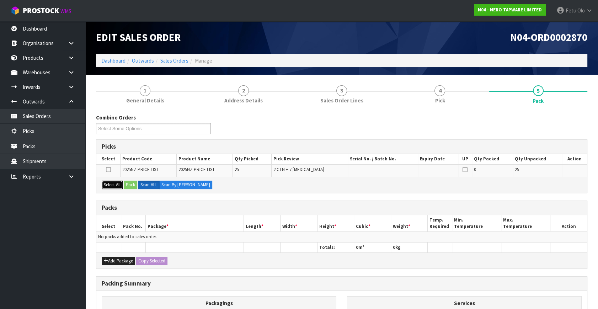
drag, startPoint x: 117, startPoint y: 184, endPoint x: 128, endPoint y: 186, distance: 10.9
click at [117, 184] on button "Select All" at bounding box center [112, 185] width 21 height 9
click at [129, 186] on button "Pack" at bounding box center [131, 185] width 14 height 9
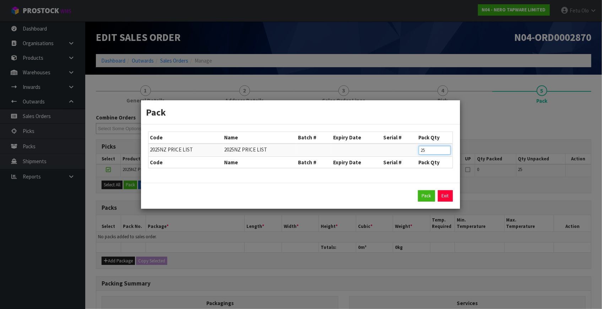
click at [311, 174] on div "Code Name Batch # Expiry Date Serial # Pack Qty 2025NZ PRICE LIST 2025NZ PRICE …" at bounding box center [300, 153] width 319 height 58
type input "7"
click at [429, 201] on button "Pack" at bounding box center [426, 195] width 17 height 11
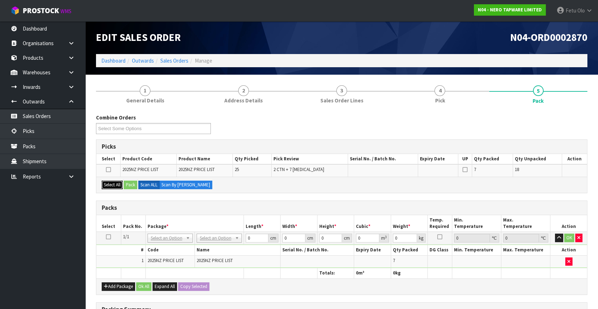
click at [110, 185] on button "Select All" at bounding box center [112, 185] width 21 height 9
click at [135, 187] on button "Pack" at bounding box center [131, 185] width 14 height 9
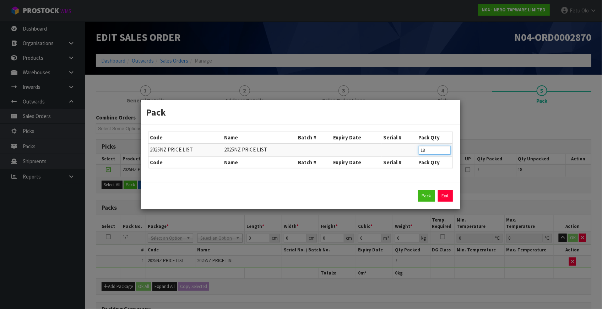
click at [297, 180] on div "Code Name Batch # Expiry Date Serial # Pack Qty 2025NZ PRICE LIST 2025NZ PRICE …" at bounding box center [300, 153] width 319 height 58
type input "9"
drag, startPoint x: 427, startPoint y: 195, endPoint x: 152, endPoint y: 181, distance: 274.4
click at [425, 196] on button "Pack" at bounding box center [426, 195] width 17 height 11
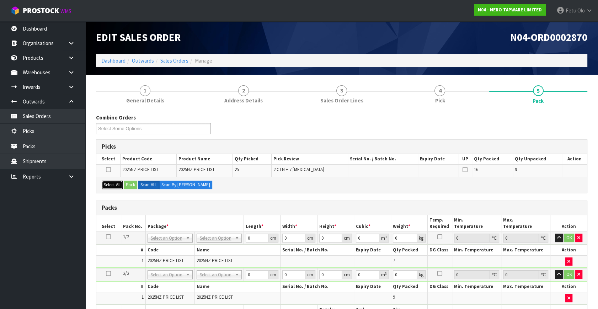
drag, startPoint x: 116, startPoint y: 182, endPoint x: 132, endPoint y: 183, distance: 15.3
click at [119, 182] on button "Select All" at bounding box center [112, 185] width 21 height 9
click at [132, 183] on button "Pack" at bounding box center [131, 185] width 14 height 9
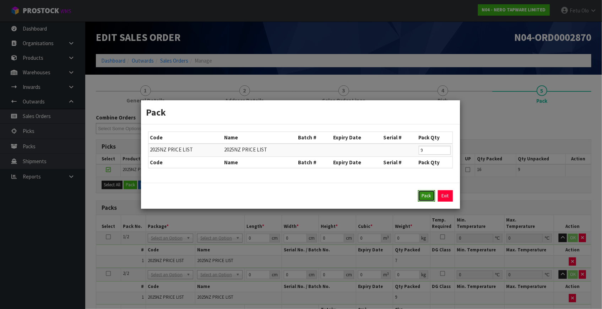
drag, startPoint x: 429, startPoint y: 196, endPoint x: 366, endPoint y: 219, distance: 67.1
click at [428, 197] on button "Pack" at bounding box center [426, 195] width 17 height 11
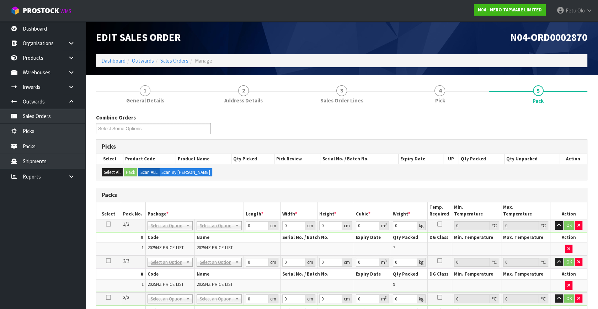
drag, startPoint x: 178, startPoint y: 263, endPoint x: 170, endPoint y: 275, distance: 14.5
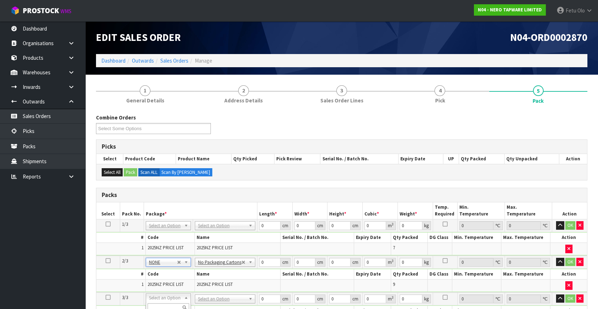
drag, startPoint x: 166, startPoint y: 296, endPoint x: 164, endPoint y: 309, distance: 12.3
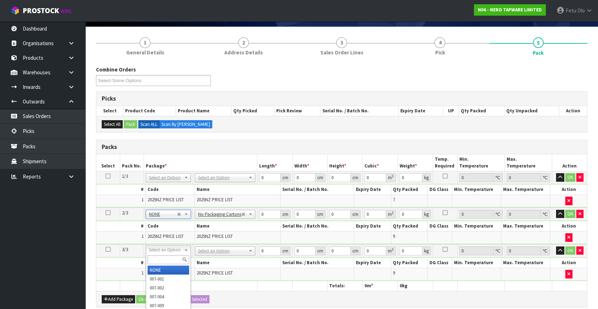
scroll to position [64, 0]
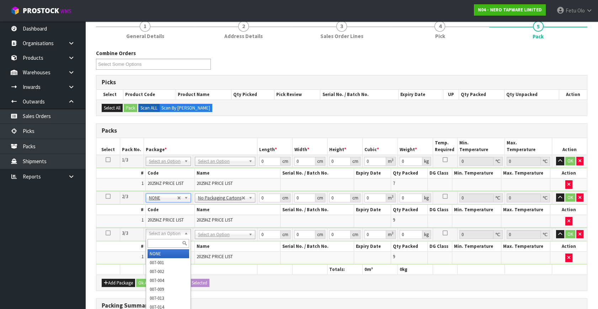
type input "2"
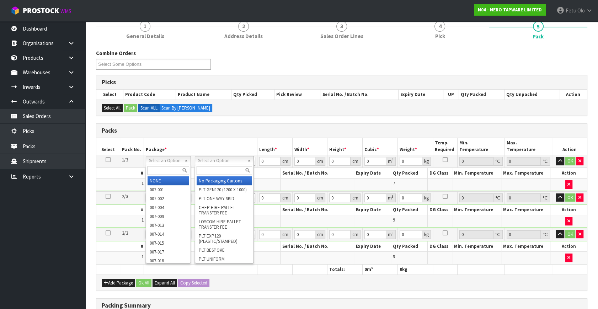
click at [210, 169] on input "text" at bounding box center [224, 170] width 55 height 9
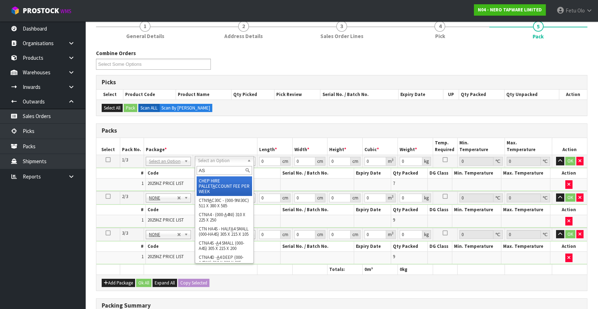
type input "AS"
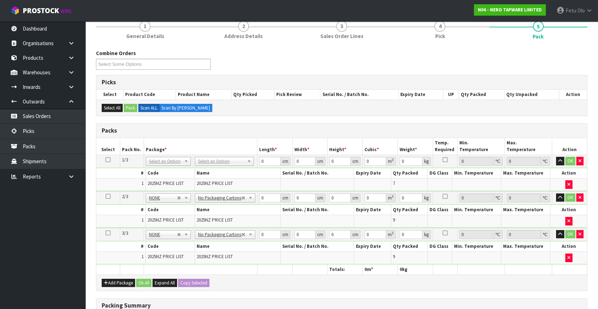
drag, startPoint x: 212, startPoint y: 160, endPoint x: 209, endPoint y: 175, distance: 15.2
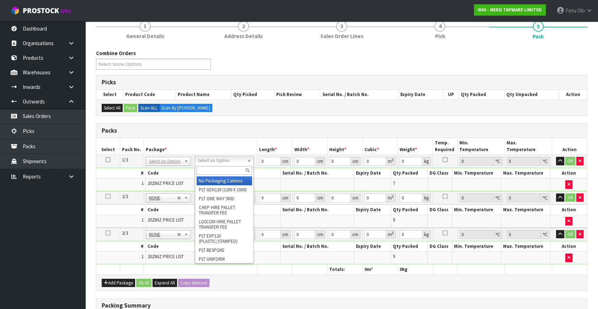
click at [209, 170] on input "text" at bounding box center [224, 170] width 55 height 9
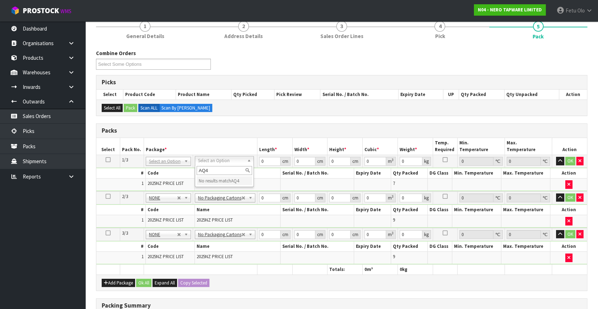
type input "AQ4"
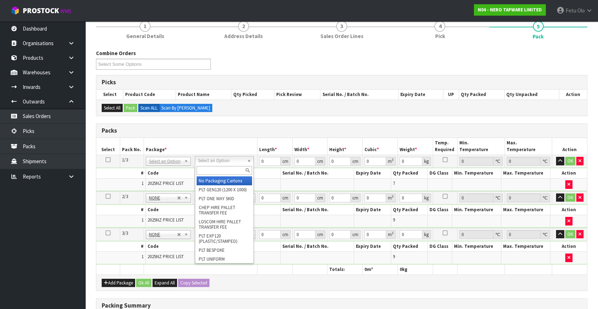
click at [204, 172] on input "text" at bounding box center [224, 170] width 55 height 9
type input "A4"
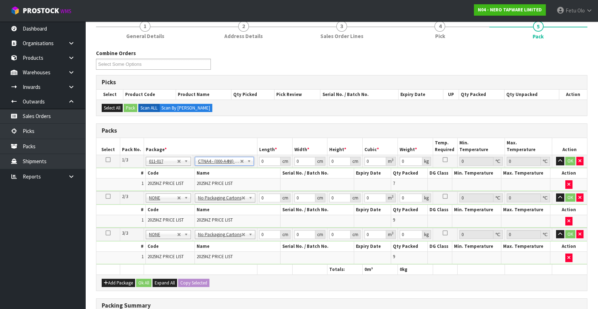
type input "31"
type input "22.5"
type input "25"
type input "0.017438"
type input "11.33"
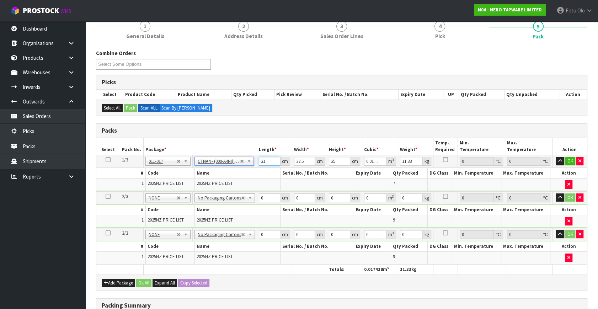
drag, startPoint x: 267, startPoint y: 160, endPoint x: 216, endPoint y: 171, distance: 51.2
click at [216, 171] on tbody "1/3 NONE 007-001 007-002 007-004 007-009 007-013 007-014 007-015 007-017 007-01…" at bounding box center [341, 173] width 491 height 36
type input "3"
type input "0.001687"
type input "32"
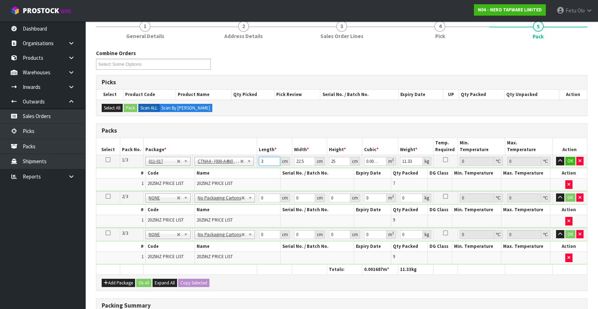
type input "0.018"
type input "32"
type input "2"
type input "0.0016"
type input "24"
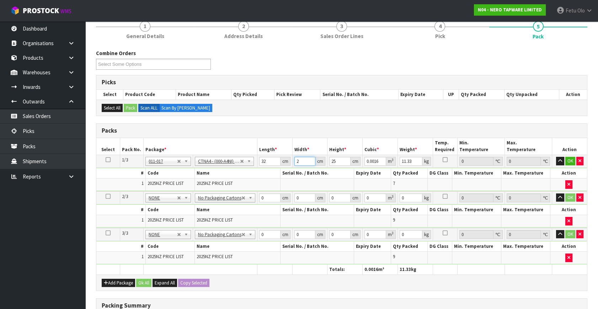
type input "0.0192"
type input "24"
type input "2"
type input "0.001536"
type input "20"
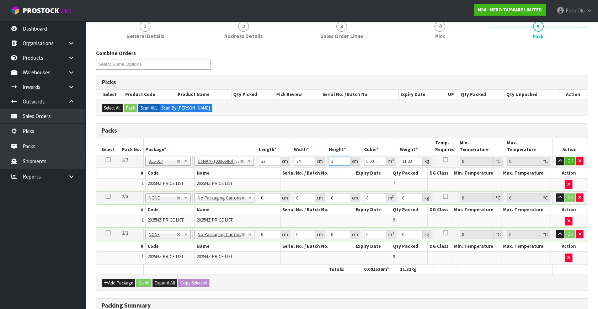
type input "0.01536"
type input "20"
type input "11"
click button "OK" at bounding box center [570, 161] width 10 height 9
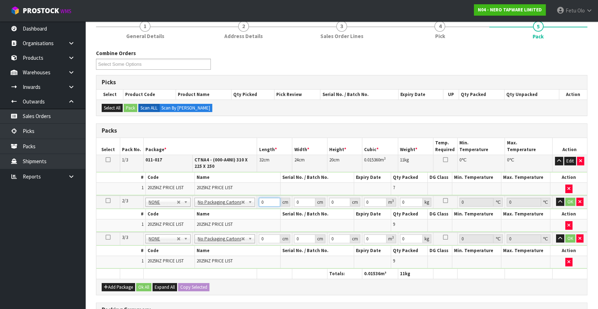
click at [229, 210] on tbody "2/3 NONE 007-001 007-002 007-004 007-009 007-013 007-014 007-015 007-017 007-01…" at bounding box center [341, 213] width 491 height 37
type input "31"
type input "23"
type input "2"
type input "0.001426"
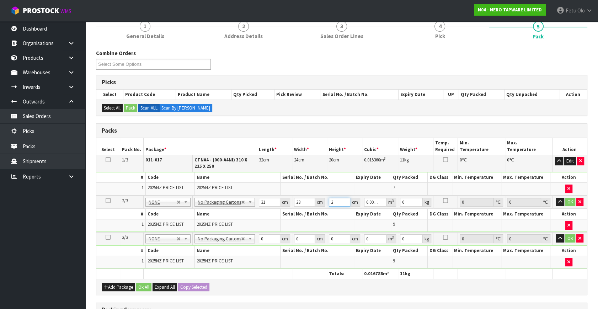
type input "24"
type input "0.017112"
type input "24"
type input "1"
drag, startPoint x: 337, startPoint y: 202, endPoint x: 270, endPoint y: 227, distance: 72.1
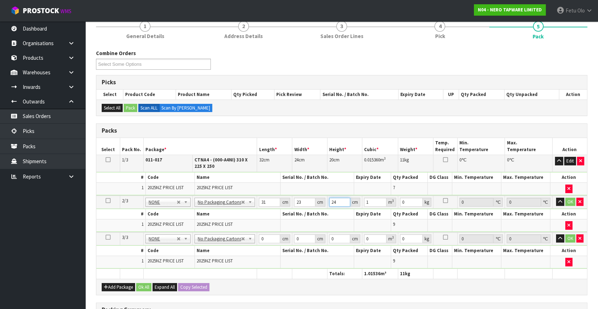
click at [270, 227] on tbody "2/3 NONE 007-001 007-002 007-004 007-009 007-013 007-014 007-015 007-017 007-01…" at bounding box center [341, 213] width 491 height 37
type input "2"
type input "0.001426"
type input "24"
type input "0.017112"
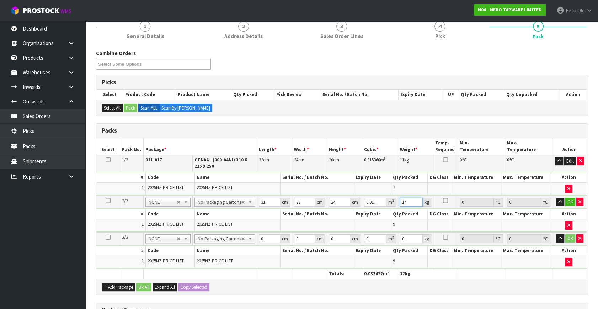
type input "14"
click button "OK" at bounding box center [570, 202] width 10 height 9
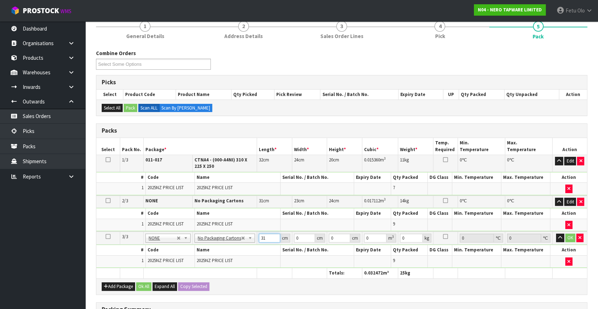
type input "31"
type input "23"
type input "2"
type input "0.001426"
type input "24"
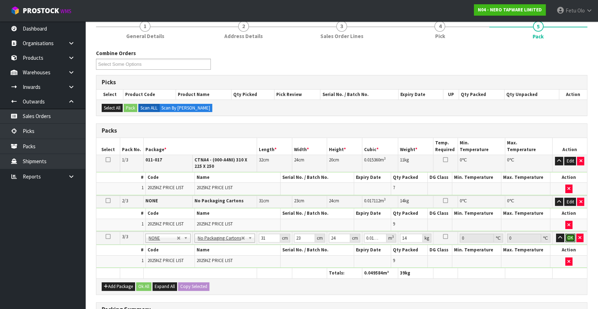
click button "OK" at bounding box center [570, 238] width 10 height 9
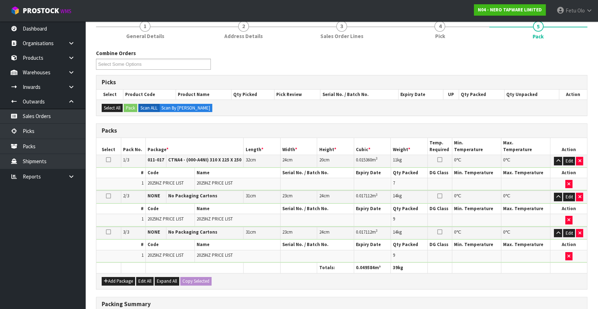
click at [511, 270] on th at bounding box center [525, 268] width 49 height 10
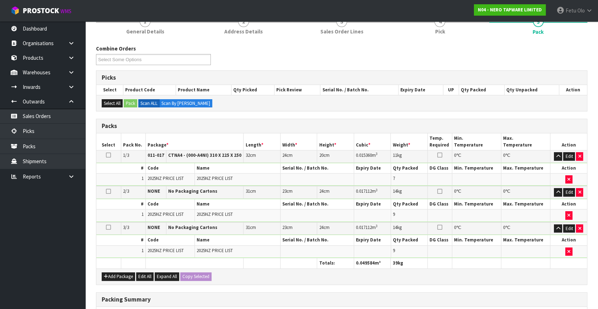
scroll to position [0, 0]
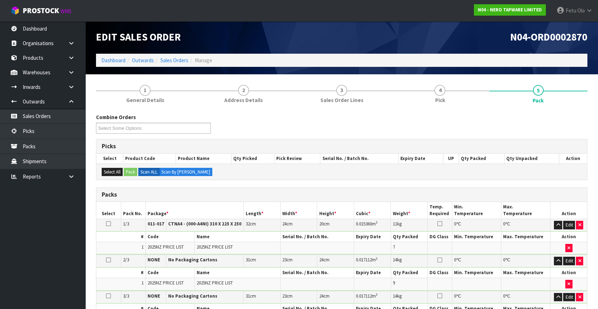
click at [482, 183] on div "Combine Orders N04-ORD0002870 N04-ORD0002888 N04-ORD0002889 N04-ORD0002891 N04-…" at bounding box center [341, 306] width 491 height 387
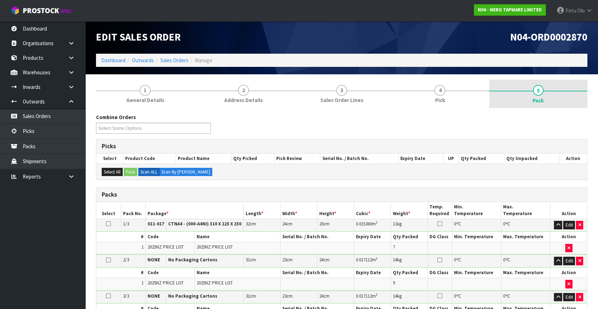
click at [535, 104] on link "5 Pack" at bounding box center [538, 94] width 98 height 28
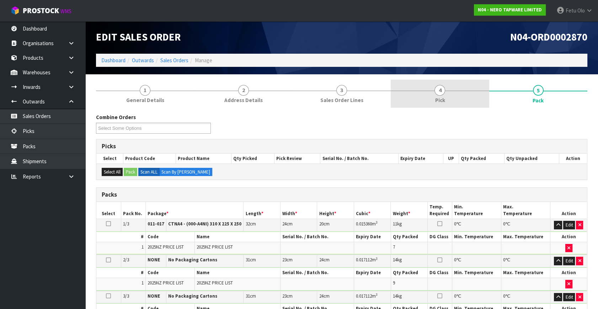
click at [441, 96] on span "Pick" at bounding box center [440, 99] width 10 height 7
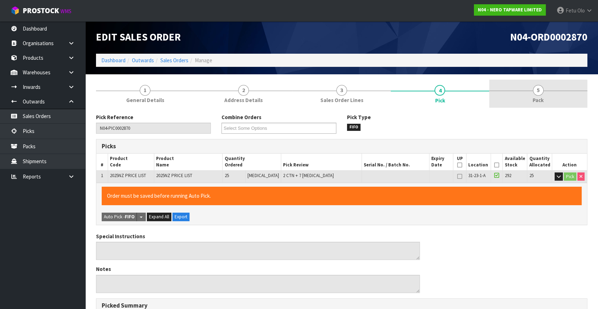
click at [535, 97] on span "Pack" at bounding box center [537, 99] width 11 height 7
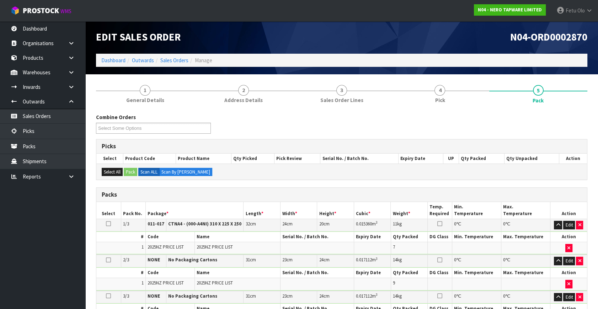
click at [505, 126] on div "Combine Orders N04-ORD0002870 N04-ORD0002888 N04-ORD0002889 N04-ORD0002891 N04-…" at bounding box center [342, 126] width 502 height 26
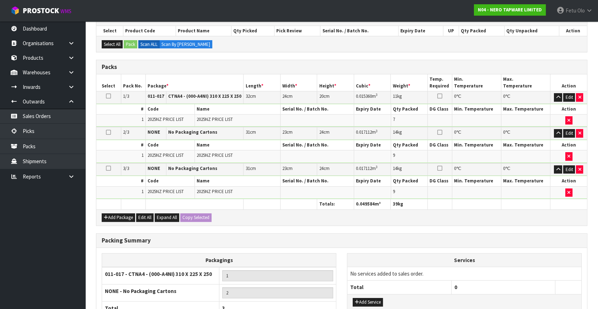
scroll to position [194, 0]
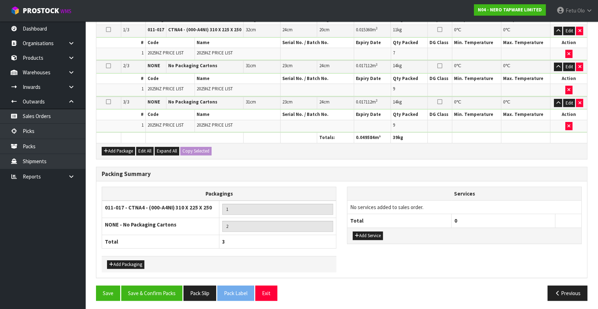
click at [472, 266] on div "Packagings 011-017 - CTNA4 - (000-A4NI) 310 X 225 X 250 1 NONE - No Packaging C…" at bounding box center [341, 230] width 491 height 86
click at [159, 287] on button "Save & Confirm Packs" at bounding box center [151, 292] width 61 height 15
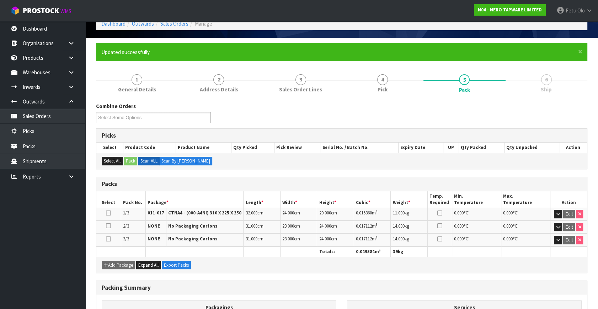
scroll to position [129, 0]
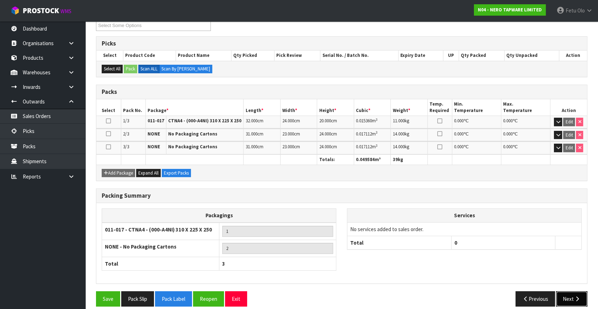
click at [563, 295] on button "Next" at bounding box center [571, 298] width 31 height 15
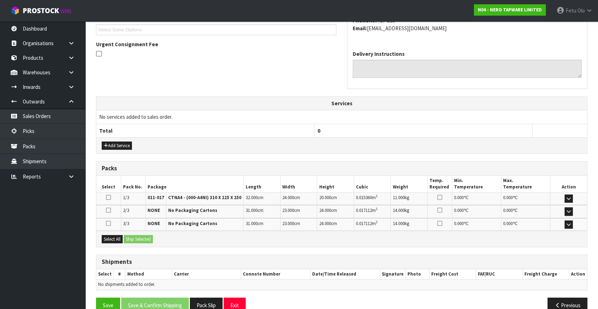
scroll to position [208, 0]
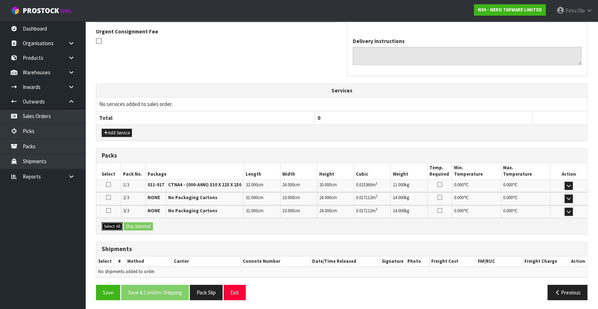
click at [118, 223] on button "Select All" at bounding box center [112, 226] width 21 height 9
click at [128, 222] on button "Ship Selected" at bounding box center [138, 226] width 29 height 9
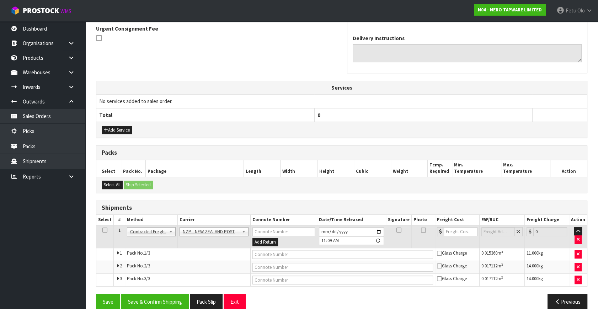
scroll to position [221, 0]
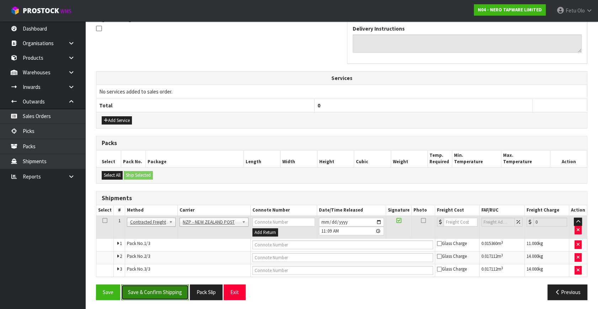
click at [175, 291] on button "Save & Confirm Shipping" at bounding box center [155, 291] width 68 height 15
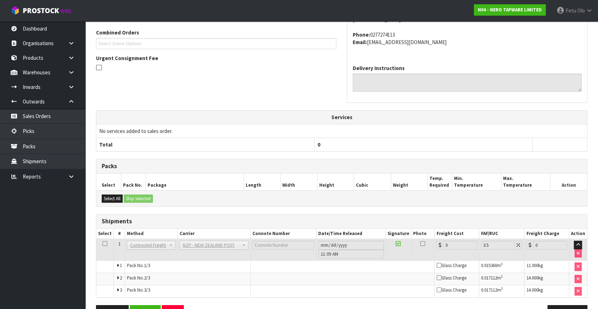
scroll to position [210, 0]
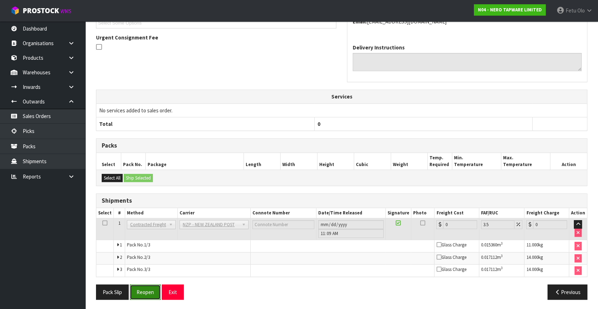
click at [146, 292] on button "Reopen" at bounding box center [145, 291] width 31 height 15
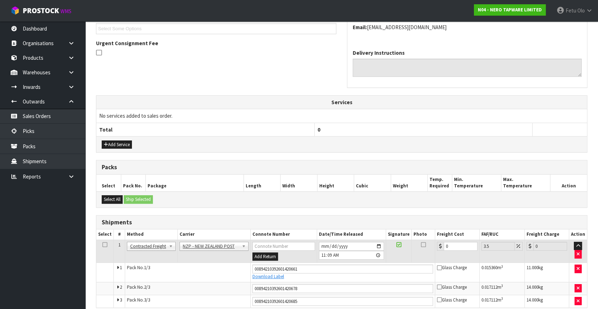
scroll to position [227, 0]
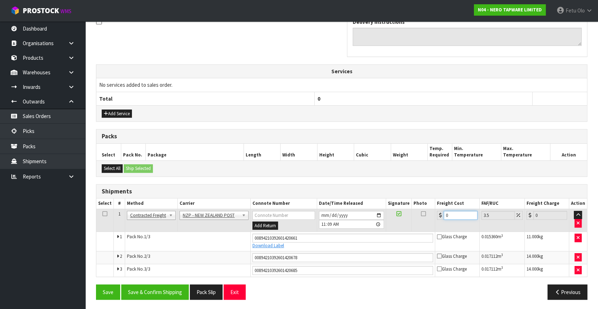
drag, startPoint x: 451, startPoint y: 214, endPoint x: 384, endPoint y: 231, distance: 69.4
click at [384, 231] on tbody "1 Client Local Pickup Customer Local Pickup Company Freight Contracted Freight …" at bounding box center [341, 243] width 491 height 68
click at [135, 290] on button "Save & Confirm Shipping" at bounding box center [155, 291] width 68 height 15
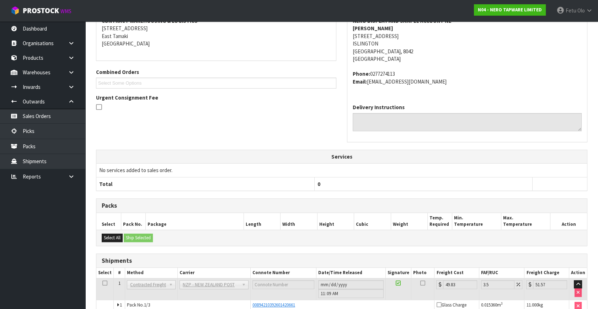
scroll to position [207, 0]
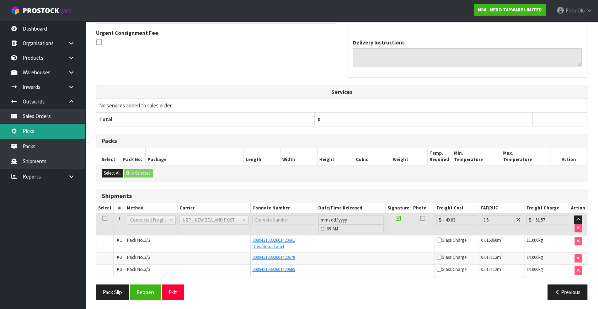
click at [41, 128] on link "Picks" at bounding box center [42, 131] width 85 height 15
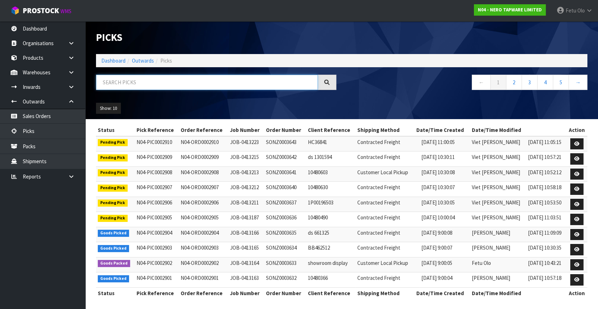
click at [173, 77] on input "text" at bounding box center [207, 82] width 222 height 15
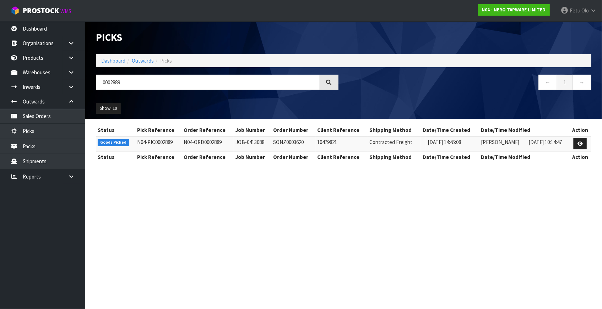
click at [589, 145] on td at bounding box center [580, 143] width 22 height 15
click at [586, 145] on link at bounding box center [580, 143] width 13 height 11
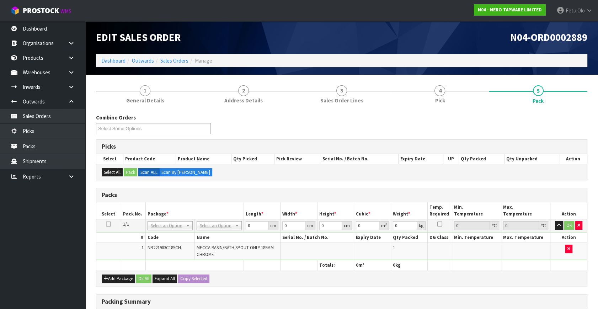
click at [288, 278] on div "Add Package Ok All Expand All Copy Selected" at bounding box center [341, 278] width 491 height 16
click at [343, 110] on div "Combine Orders N04-ORD0002888 N04-ORD0002889 N04-ORD0002891 N04-ORD0002893 N04-…" at bounding box center [341, 260] width 491 height 305
drag, startPoint x: 343, startPoint y: 110, endPoint x: 413, endPoint y: 130, distance: 72.6
click at [345, 111] on div "Combine Orders N04-ORD0002888 N04-ORD0002889 N04-ORD0002891 N04-ORD0002893 N04-…" at bounding box center [341, 260] width 491 height 305
drag, startPoint x: 166, startPoint y: 234, endPoint x: 161, endPoint y: 229, distance: 7.5
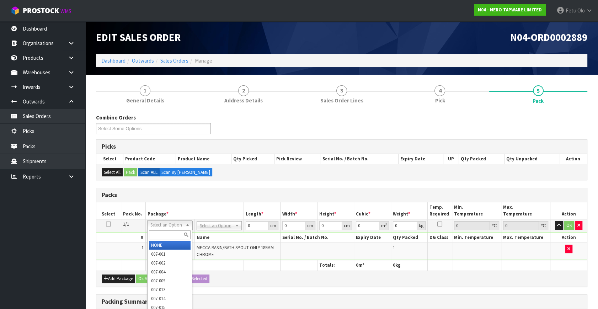
click at [162, 230] on input "text" at bounding box center [170, 234] width 42 height 9
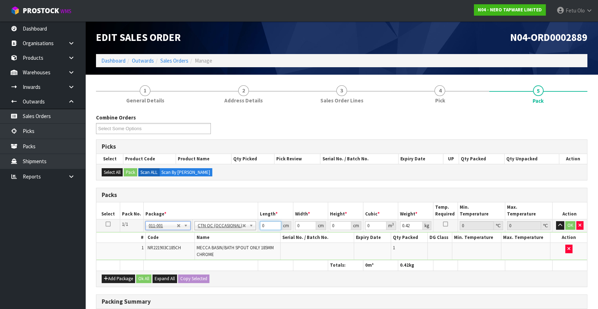
drag, startPoint x: 268, startPoint y: 225, endPoint x: 103, endPoint y: 265, distance: 170.1
click at [104, 265] on table "Select Pack No. Package * Length * Width * Height * Cubic * Weight * Temp. Requ…" at bounding box center [341, 236] width 491 height 68
click button "OK" at bounding box center [570, 225] width 10 height 9
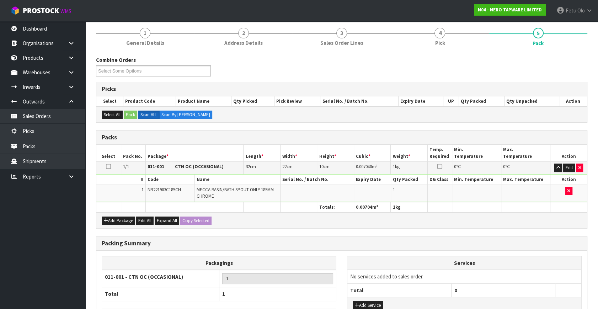
scroll to position [111, 0]
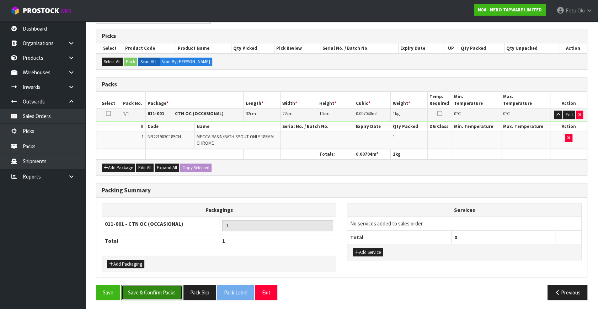
click at [164, 288] on button "Save & Confirm Packs" at bounding box center [151, 292] width 61 height 15
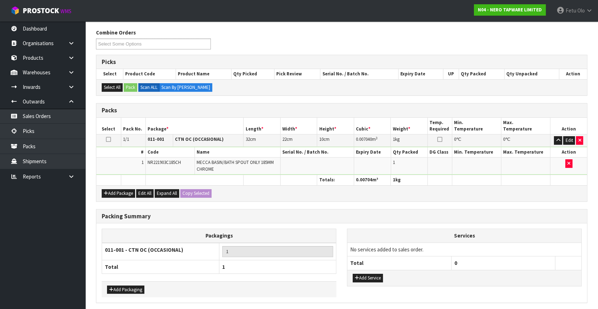
scroll to position [0, 0]
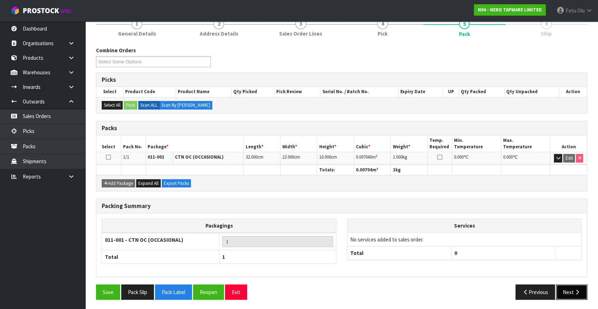
click at [570, 286] on button "Next" at bounding box center [571, 291] width 31 height 15
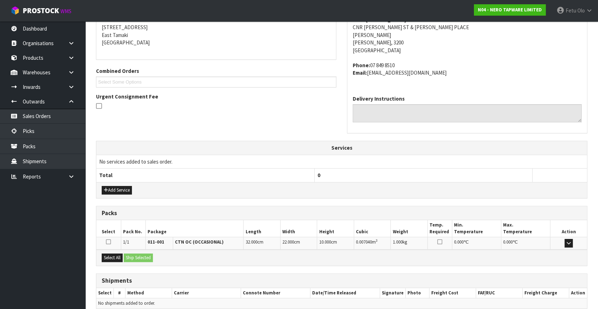
scroll to position [175, 0]
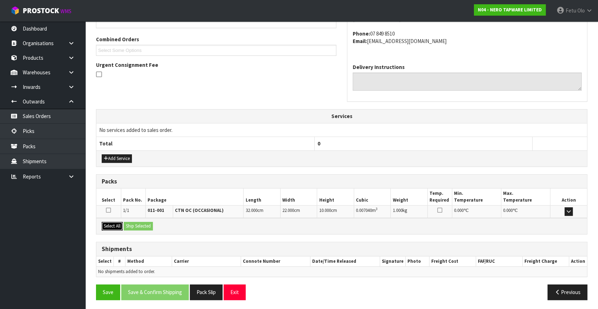
drag, startPoint x: 114, startPoint y: 223, endPoint x: 119, endPoint y: 224, distance: 4.8
click at [116, 223] on button "Select All" at bounding box center [112, 226] width 21 height 9
click at [138, 226] on button "Ship Selected" at bounding box center [138, 226] width 29 height 9
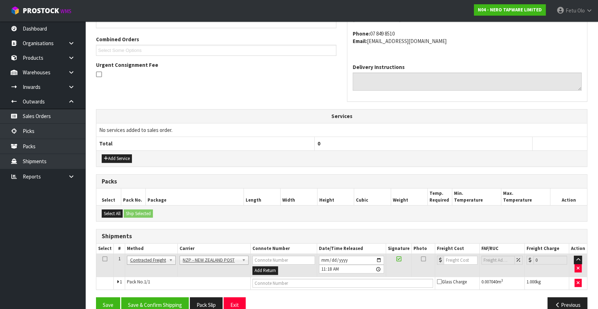
scroll to position [188, 0]
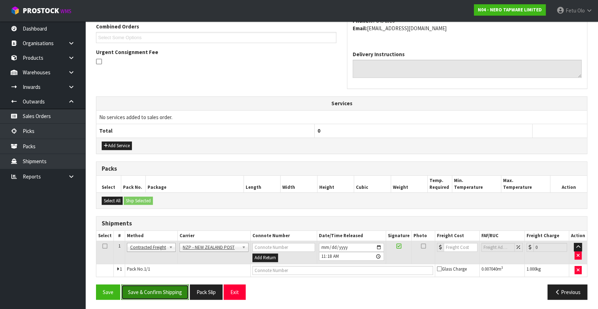
click at [182, 289] on button "Save & Confirm Shipping" at bounding box center [155, 291] width 68 height 15
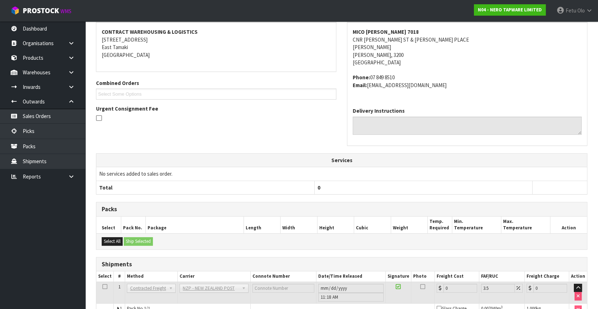
scroll to position [178, 0]
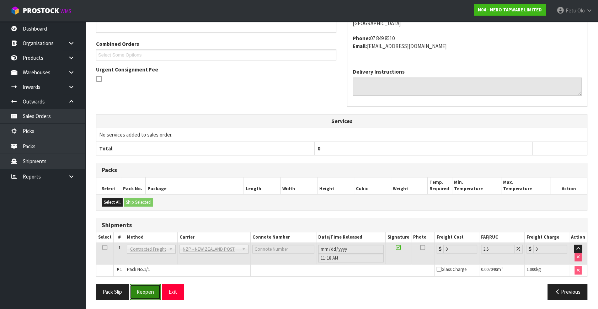
click at [146, 292] on button "Reopen" at bounding box center [145, 291] width 31 height 15
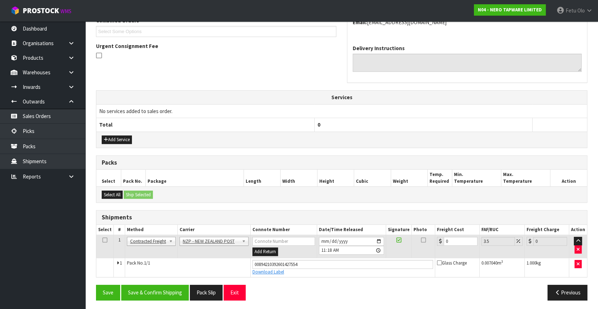
scroll to position [194, 0]
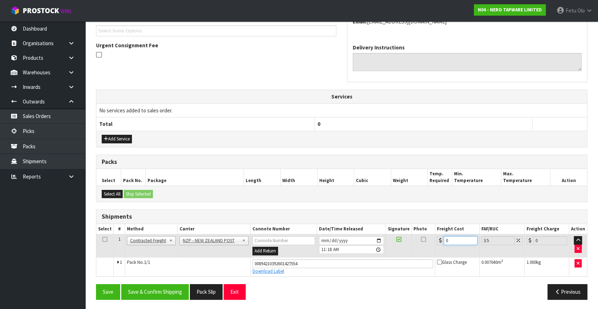
drag, startPoint x: 452, startPoint y: 239, endPoint x: 396, endPoint y: 249, distance: 57.0
click at [396, 249] on tr "1 Client Local Pickup Customer Local Pickup Company Freight Contracted Freight …" at bounding box center [341, 245] width 491 height 23
click at [156, 299] on div "Save Save & Confirm Shipping Pack Slip Exit Previous" at bounding box center [342, 294] width 502 height 21
click at [165, 293] on button "Save & Confirm Shipping" at bounding box center [155, 291] width 68 height 15
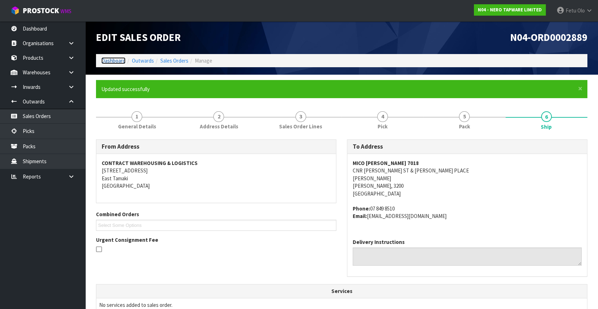
click at [114, 59] on link "Dashboard" at bounding box center [113, 60] width 24 height 7
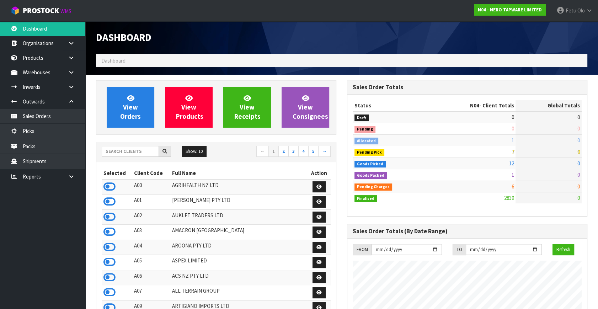
scroll to position [606, 251]
click at [125, 146] on input "text" at bounding box center [130, 151] width 57 height 11
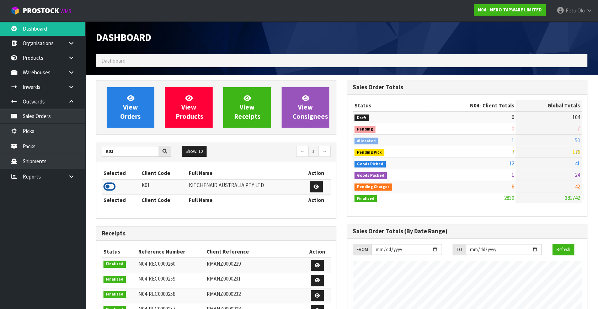
click at [110, 187] on icon at bounding box center [109, 186] width 12 height 11
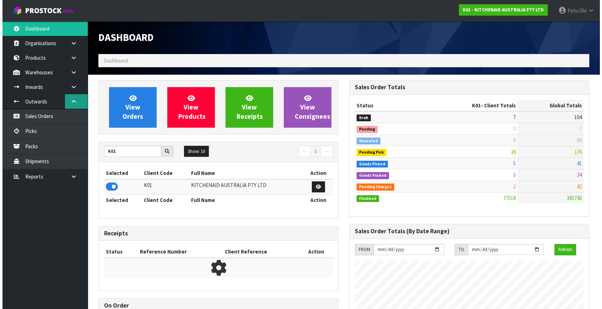
scroll to position [537, 251]
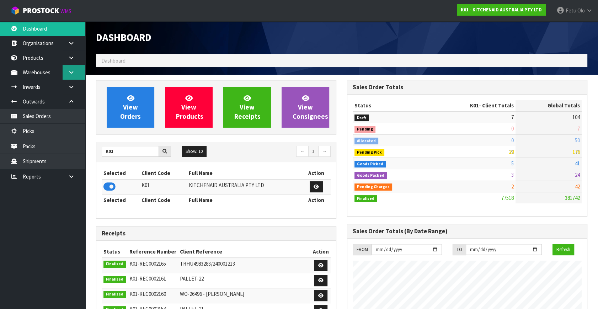
click at [70, 71] on icon at bounding box center [71, 72] width 7 height 5
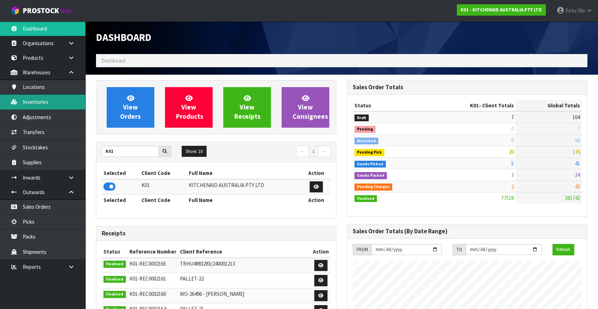
click at [31, 101] on link "Inventories" at bounding box center [42, 102] width 85 height 15
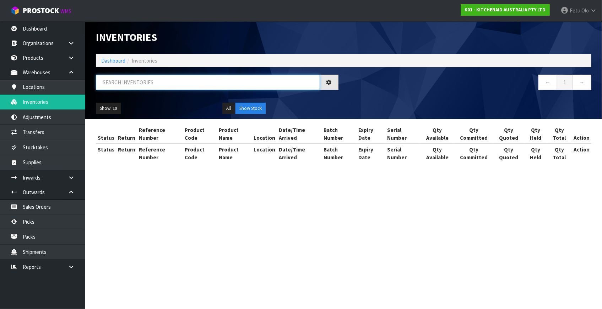
click at [175, 82] on input "text" at bounding box center [208, 82] width 224 height 15
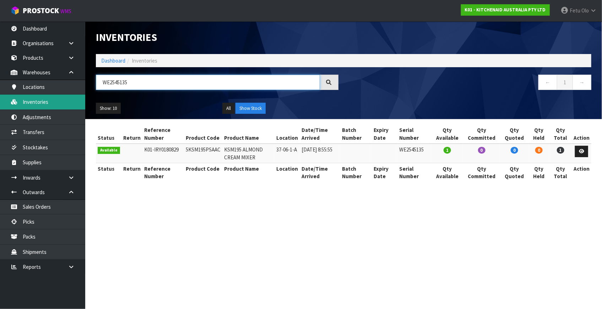
drag, startPoint x: 140, startPoint y: 84, endPoint x: 51, endPoint y: 103, distance: 91.6
click at [51, 103] on body "Toggle navigation ProStock WMS K01 - KITCHENAID AUSTRALIA PTY LTD Fetu Olo Logo…" at bounding box center [301, 154] width 602 height 309
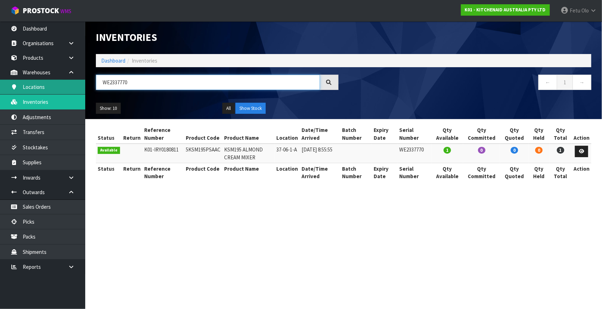
drag, startPoint x: 139, startPoint y: 81, endPoint x: 81, endPoint y: 92, distance: 58.6
click at [81, 92] on body "Toggle navigation ProStock WMS K01 - KITCHENAID AUSTRALIA PTY LTD Fetu Olo Logo…" at bounding box center [301, 154] width 602 height 309
drag, startPoint x: 167, startPoint y: 85, endPoint x: 86, endPoint y: 96, distance: 81.9
click at [83, 95] on body "Toggle navigation ProStock WMS K01 - KITCHENAID AUSTRALIA PTY LTD Fetu Olo Logo…" at bounding box center [301, 154] width 602 height 309
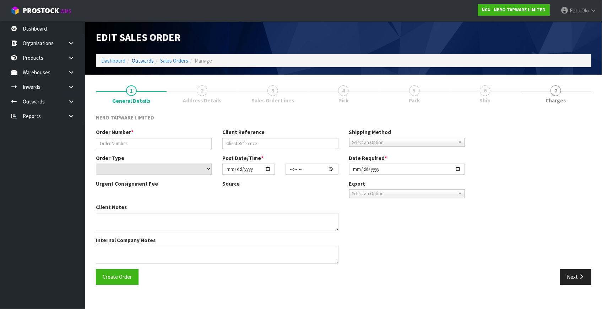
type input "SONZ0003586"
type input "2025 NZ Pricelist/[PERSON_NAME]"
select select "number:0"
type input "2025-09-16"
type input "15:45:07.000"
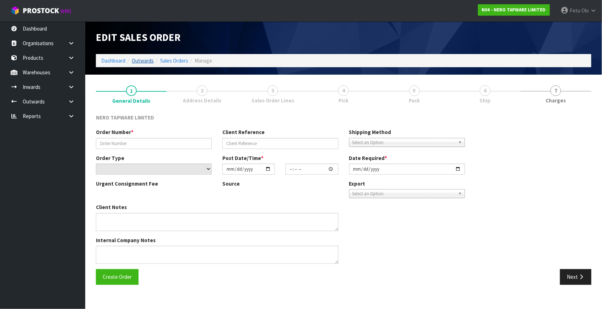
type input "[DATE]"
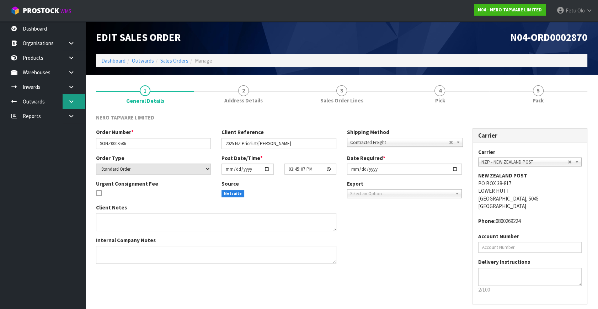
click at [65, 103] on link at bounding box center [74, 101] width 23 height 15
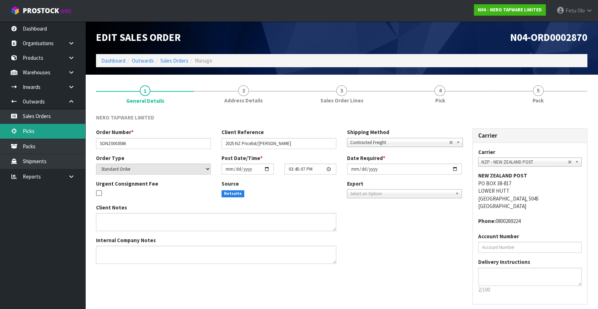
click at [42, 136] on link "Picks" at bounding box center [42, 131] width 85 height 15
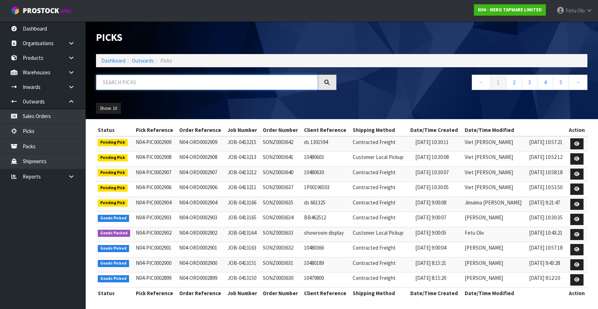
click at [240, 76] on input "text" at bounding box center [207, 82] width 222 height 15
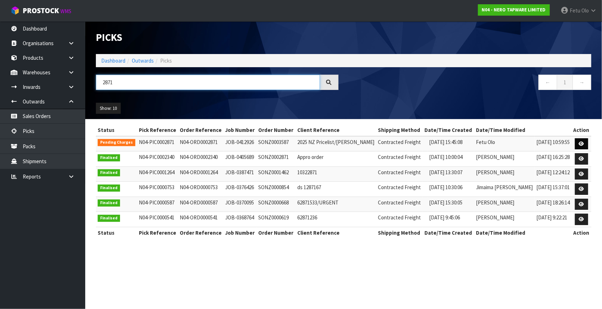
type input "2871"
click at [582, 141] on icon at bounding box center [581, 143] width 5 height 5
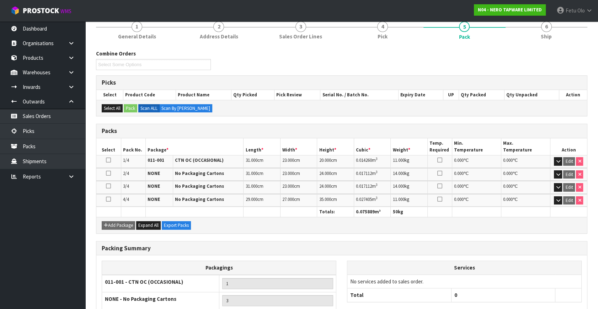
scroll to position [64, 0]
click at [557, 199] on icon "button" at bounding box center [558, 200] width 4 height 5
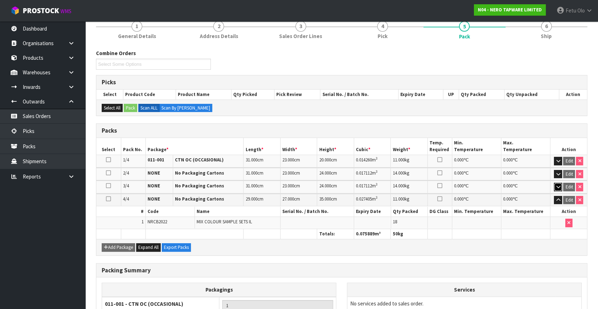
click at [558, 183] on button "button" at bounding box center [558, 187] width 8 height 9
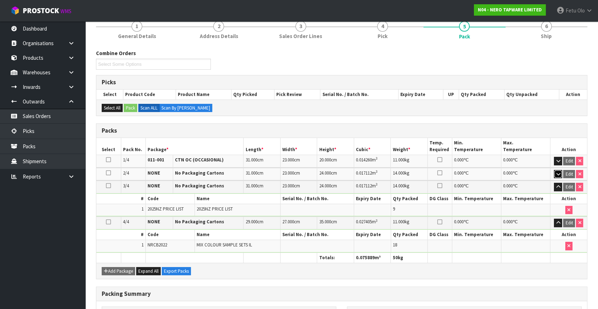
click at [558, 172] on icon "button" at bounding box center [558, 174] width 4 height 5
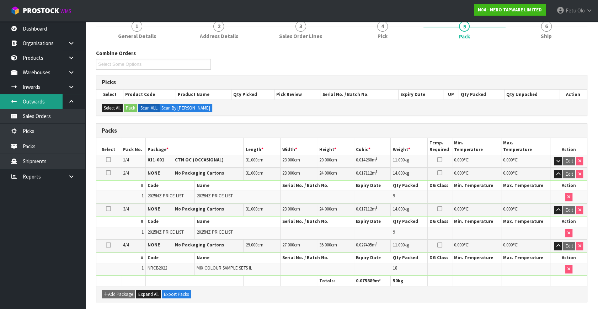
scroll to position [0, 0]
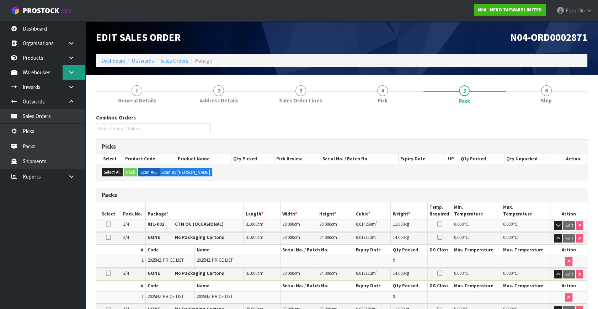
click at [67, 76] on link at bounding box center [74, 72] width 23 height 15
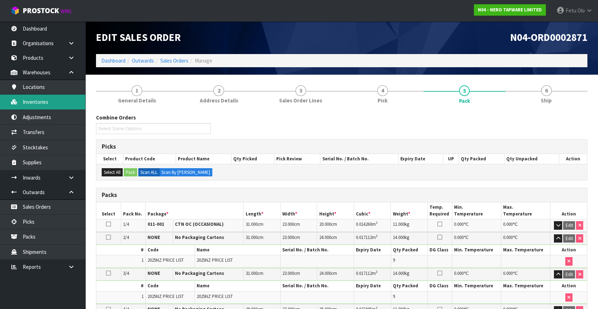
click at [36, 101] on link "Inventories" at bounding box center [42, 102] width 85 height 15
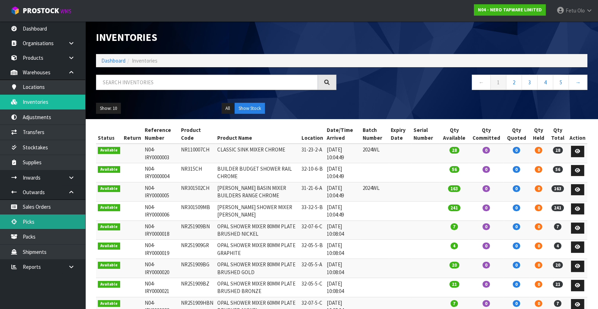
click at [38, 222] on link "Picks" at bounding box center [42, 221] width 85 height 15
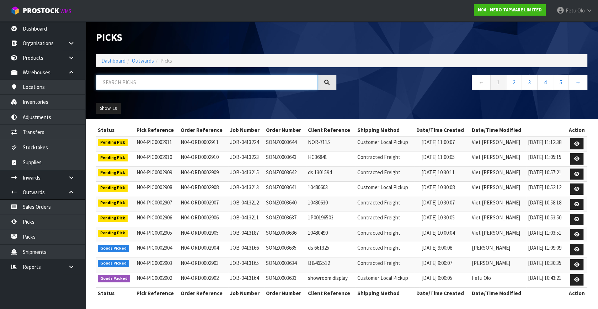
click at [139, 84] on input "text" at bounding box center [207, 82] width 222 height 15
type input "002891"
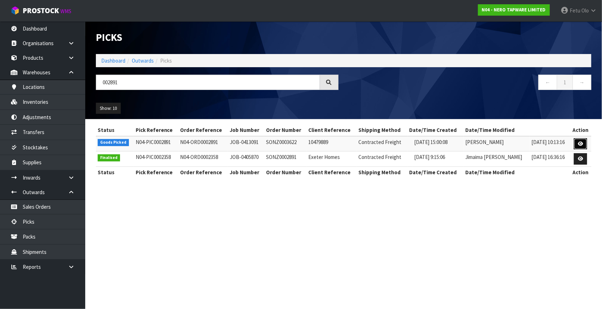
click at [578, 143] on link at bounding box center [580, 143] width 13 height 11
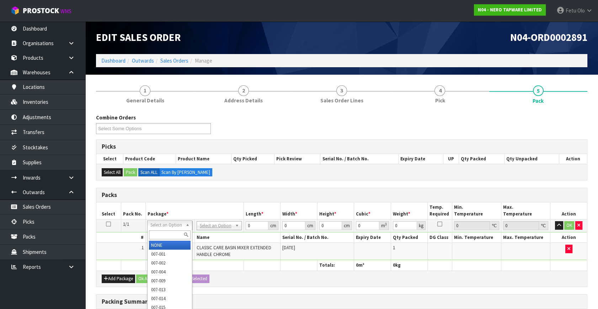
click at [175, 235] on input "text" at bounding box center [170, 234] width 42 height 9
type input "011"
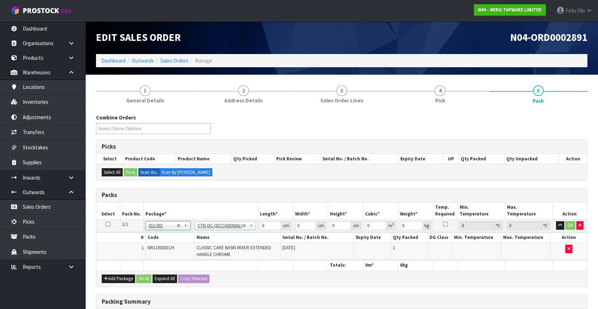
type input "1.4"
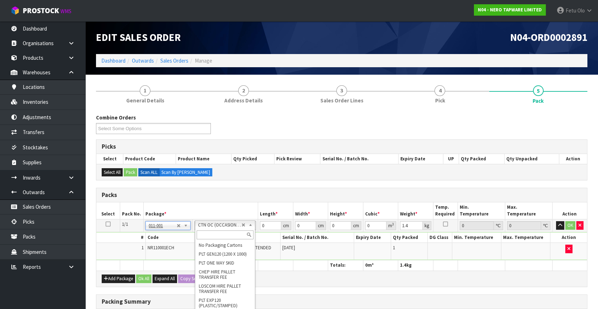
drag, startPoint x: 239, startPoint y: 234, endPoint x: 265, endPoint y: 233, distance: 26.0
click at [268, 237] on th "Name" at bounding box center [237, 237] width 86 height 10
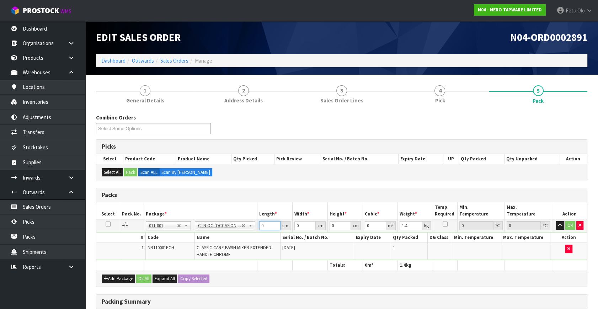
drag, startPoint x: 265, startPoint y: 224, endPoint x: 237, endPoint y: 236, distance: 30.2
click at [238, 236] on tbody "1/1 NONE 007-001 007-002 007-004 007-009 007-013 007-014 007-015 007-017 007-01…" at bounding box center [341, 239] width 491 height 41
type input "51"
type input "29"
type input "1"
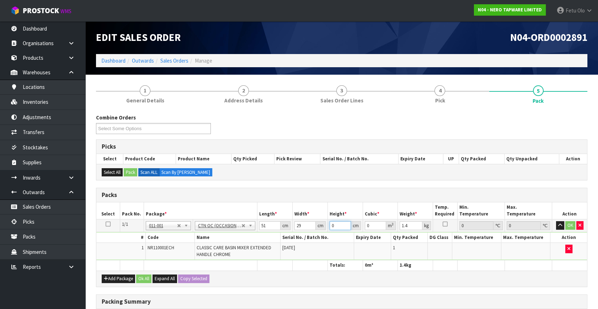
type input "0.001479"
type input "13"
type input "0.019227"
type input "13"
type input "2"
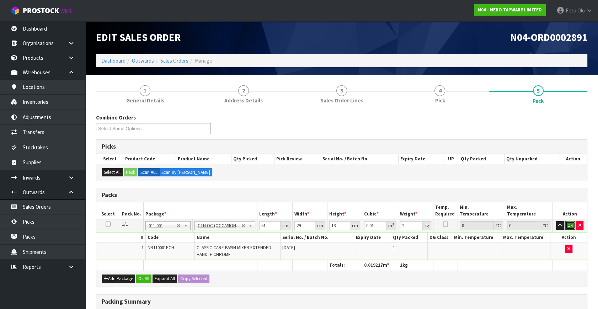
click button "OK" at bounding box center [570, 225] width 10 height 9
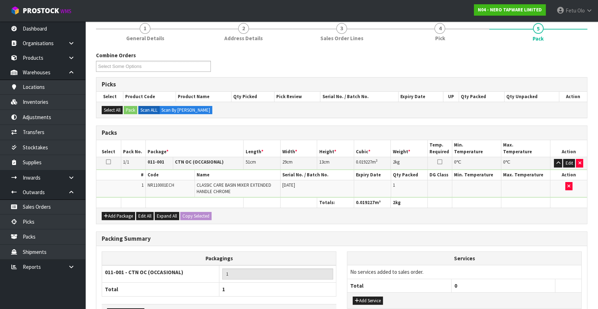
scroll to position [111, 0]
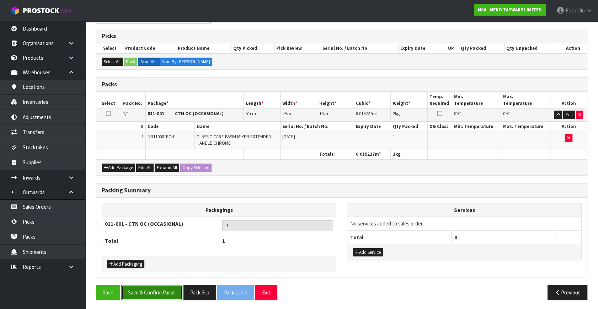
click at [158, 288] on button "Save & Confirm Packs" at bounding box center [151, 292] width 61 height 15
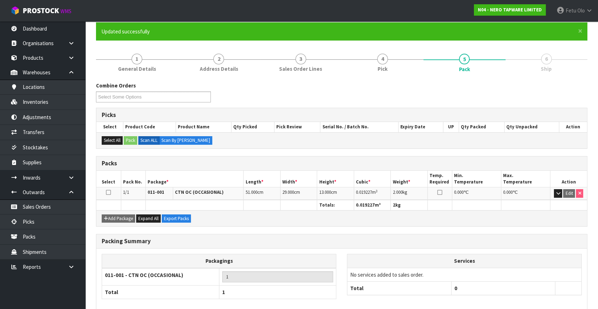
scroll to position [93, 0]
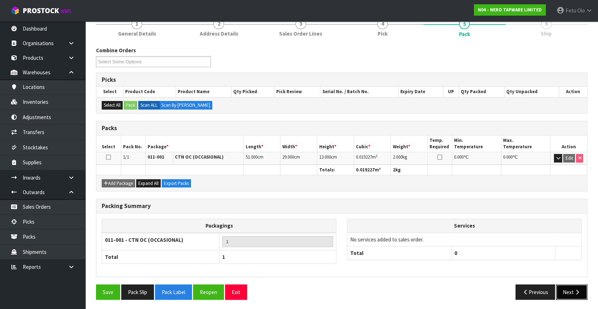
click at [563, 288] on button "Next" at bounding box center [571, 291] width 31 height 15
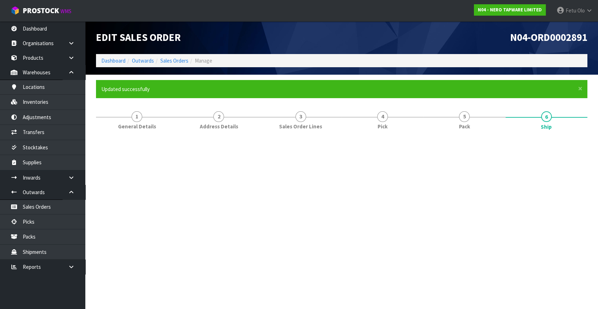
scroll to position [0, 0]
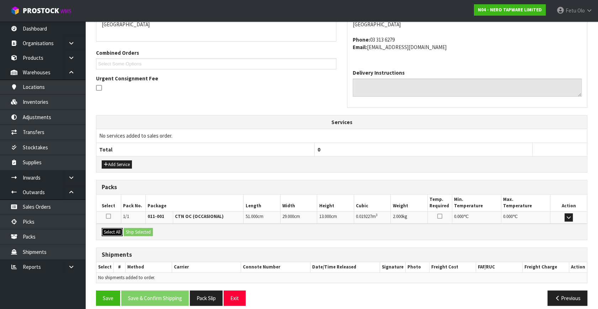
click at [113, 228] on button "Select All" at bounding box center [112, 232] width 21 height 9
click at [141, 229] on button "Ship Selected" at bounding box center [138, 232] width 29 height 9
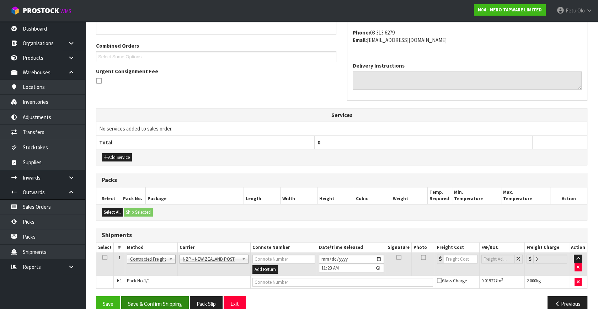
scroll to position [180, 0]
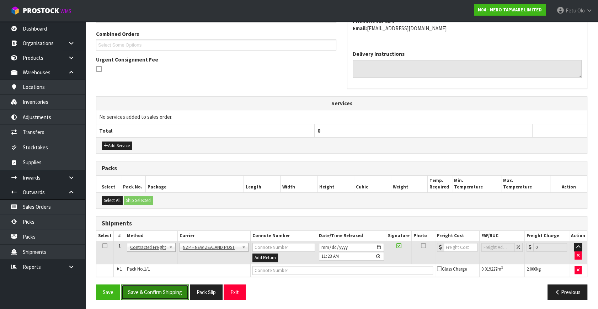
click at [165, 294] on button "Save & Confirm Shipping" at bounding box center [155, 291] width 68 height 15
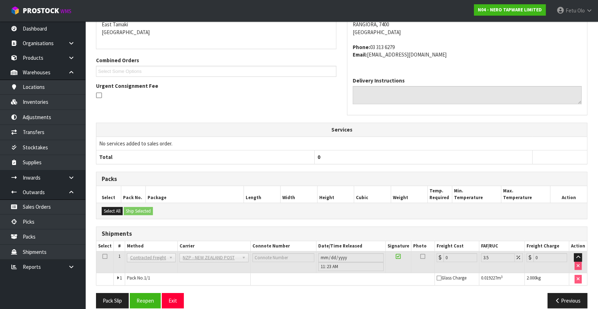
scroll to position [170, 0]
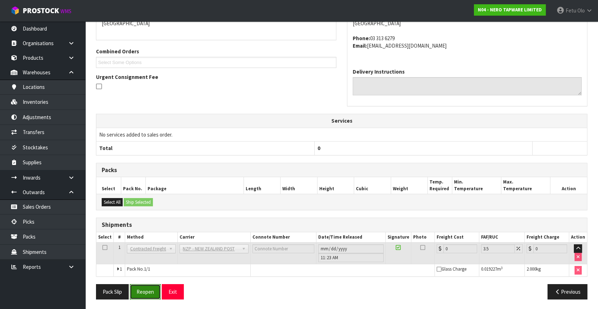
click at [153, 289] on button "Reopen" at bounding box center [145, 291] width 31 height 15
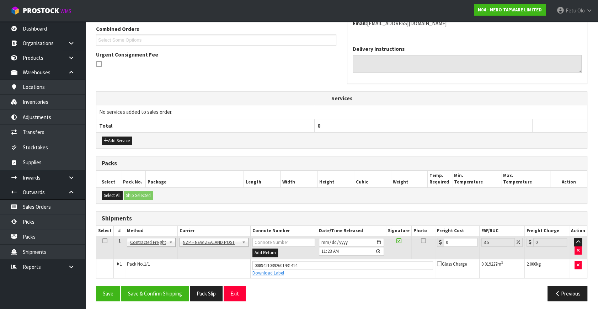
scroll to position [187, 0]
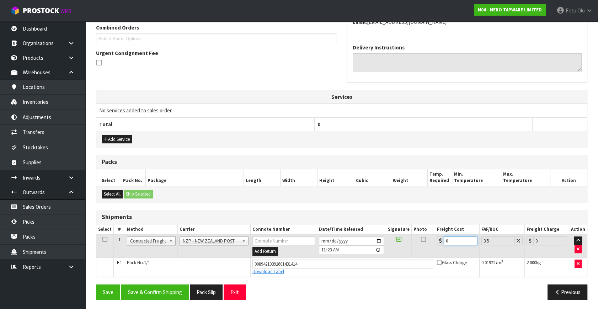
drag, startPoint x: 462, startPoint y: 239, endPoint x: 331, endPoint y: 266, distance: 134.2
click at [331, 266] on tbody "1 Client Local Pickup Customer Local Pickup Company Freight Contracted Freight …" at bounding box center [341, 256] width 491 height 42
type input "1"
type input "1.03"
type input "11"
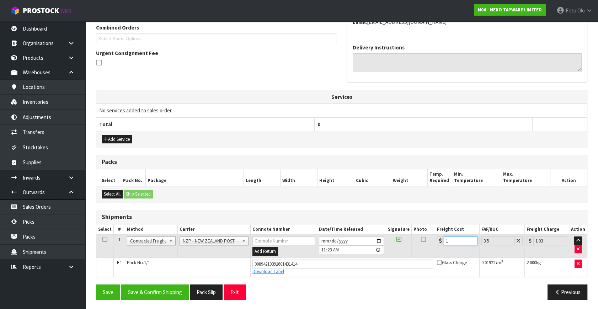
type input "11.38"
type input "11.6"
type input "12.01"
type input "11.61"
type input "12.02"
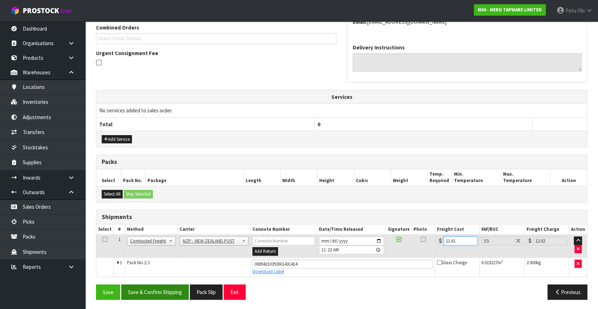
type input "11.61"
click at [160, 291] on button "Save & Confirm Shipping" at bounding box center [155, 291] width 68 height 15
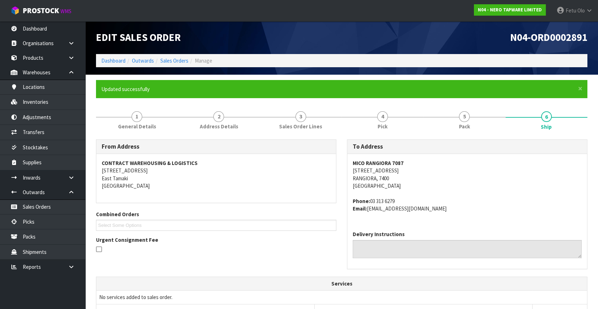
scroll to position [167, 0]
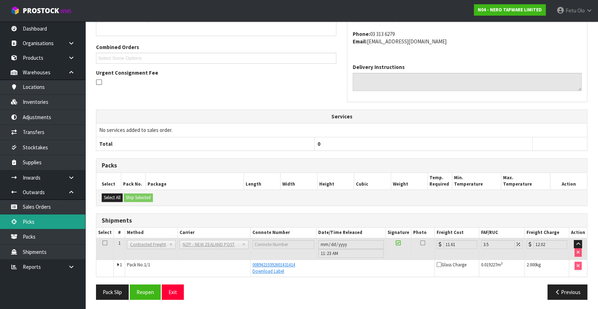
click at [42, 224] on link "Picks" at bounding box center [42, 221] width 85 height 15
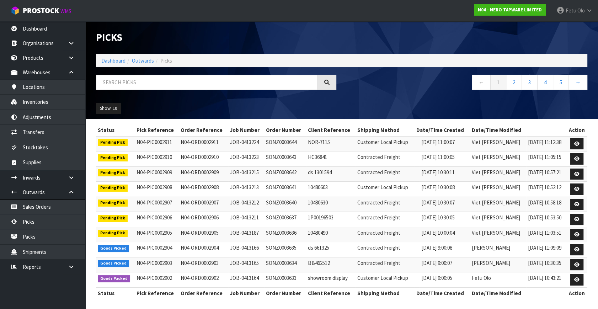
click at [227, 92] on div at bounding box center [216, 85] width 251 height 21
click at [228, 84] on input "text" at bounding box center [207, 82] width 222 height 15
type input "0002903"
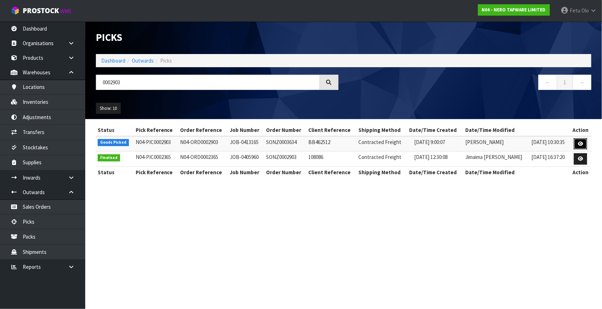
click at [580, 140] on link at bounding box center [580, 143] width 13 height 11
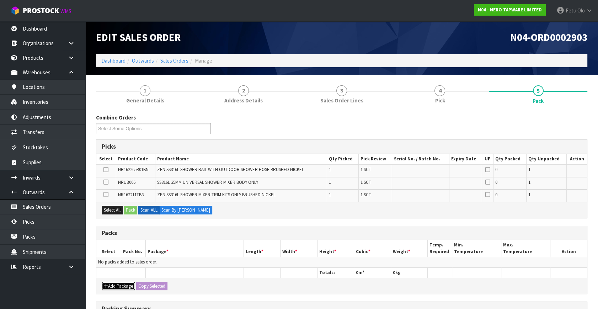
click at [109, 283] on button "Add Package" at bounding box center [118, 286] width 33 height 9
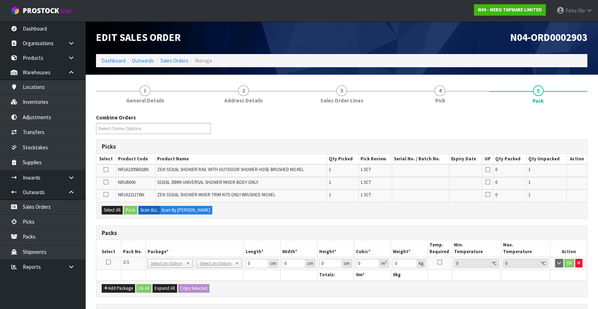
click at [109, 262] on icon at bounding box center [108, 262] width 5 height 0
click at [166, 250] on span "*" at bounding box center [167, 251] width 2 height 6
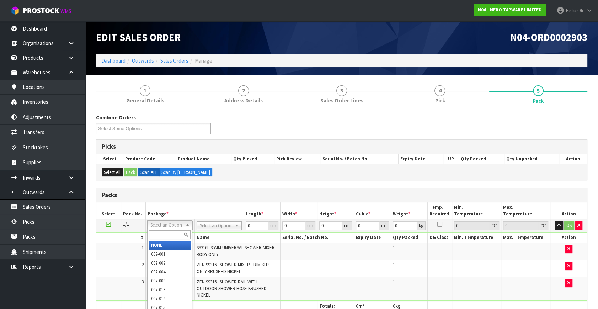
click at [162, 235] on input "text" at bounding box center [170, 234] width 42 height 9
type input "011-084"
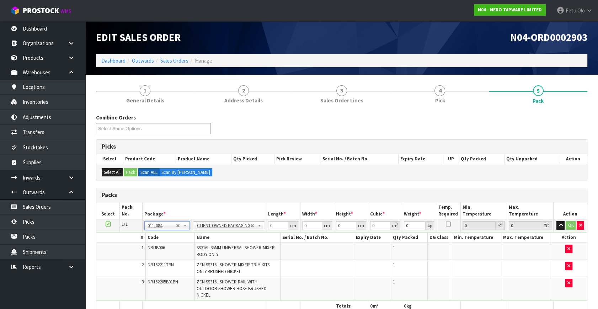
type input "3.58"
drag, startPoint x: 271, startPoint y: 224, endPoint x: 254, endPoint y: 239, distance: 22.9
click at [254, 239] on tbody "1/1 NONE 007-001 007-002 007-004 007-009 007-013 007-014 007-015 007-017 007-01…" at bounding box center [341, 260] width 491 height 82
type input "96"
type input "16"
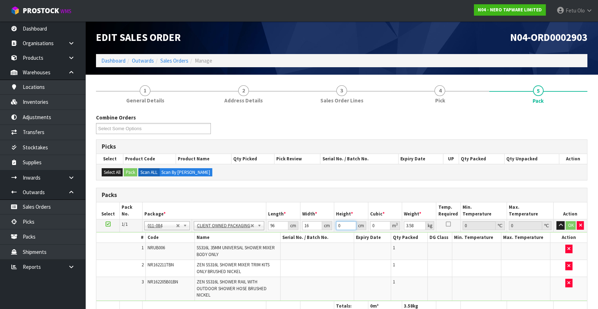
type input "1"
type input "0.001536"
type input "18"
type input "0.027648"
type input "18"
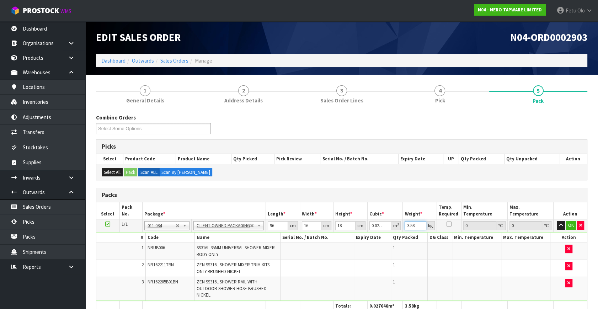
type input "4"
type input "5"
click button "OK" at bounding box center [571, 225] width 10 height 9
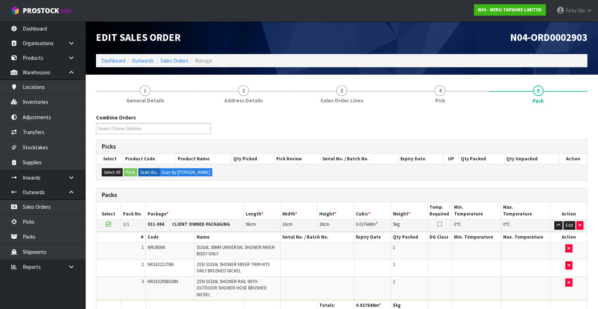
scroll to position [151, 0]
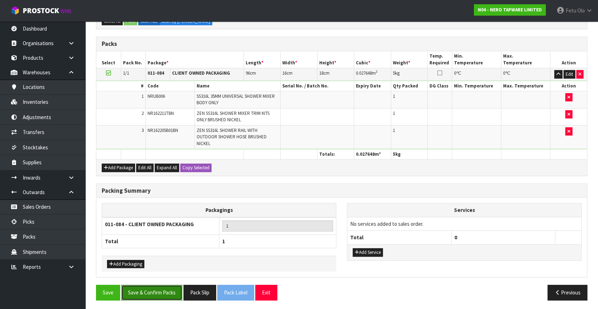
click at [141, 287] on button "Save & Confirm Packs" at bounding box center [151, 292] width 61 height 15
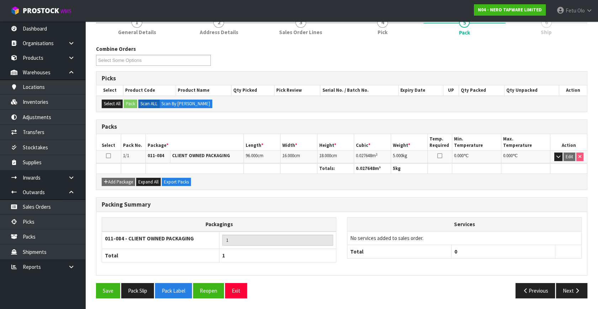
scroll to position [93, 0]
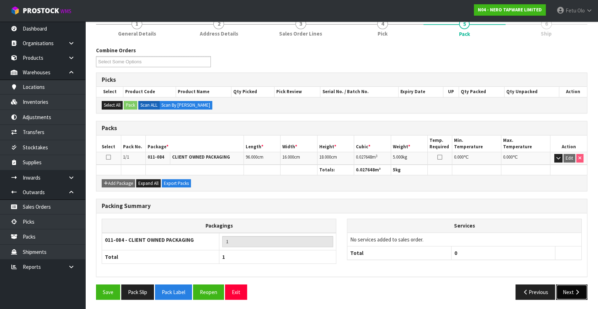
click at [561, 284] on button "Next" at bounding box center [571, 291] width 31 height 15
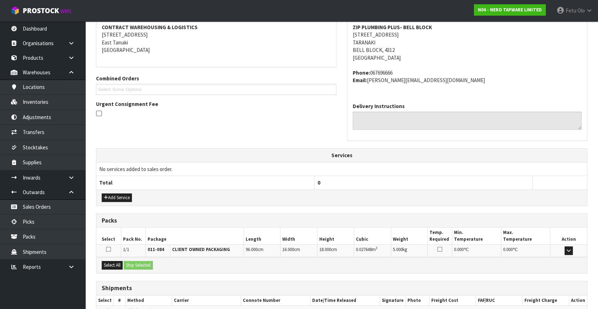
scroll to position [175, 0]
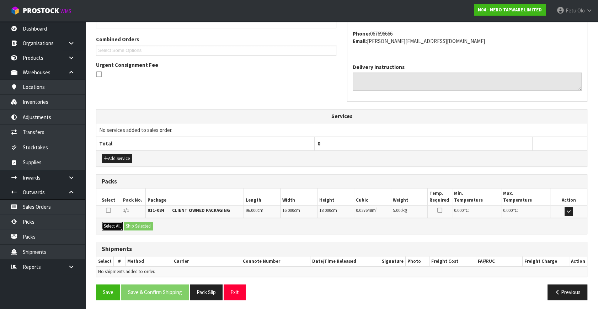
drag, startPoint x: 109, startPoint y: 225, endPoint x: 135, endPoint y: 224, distance: 25.6
click at [116, 225] on button "Select All" at bounding box center [112, 226] width 21 height 9
click at [135, 224] on button "Ship Selected" at bounding box center [138, 226] width 29 height 9
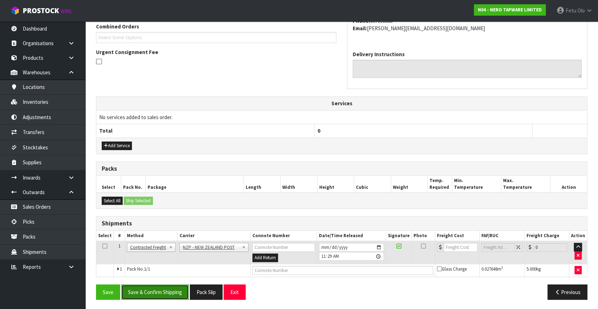
click at [159, 291] on button "Save & Confirm Shipping" at bounding box center [155, 291] width 68 height 15
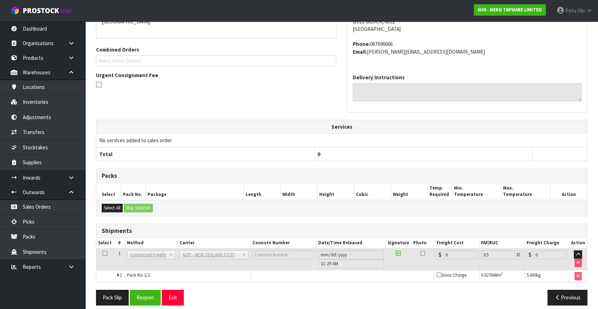
scroll to position [178, 0]
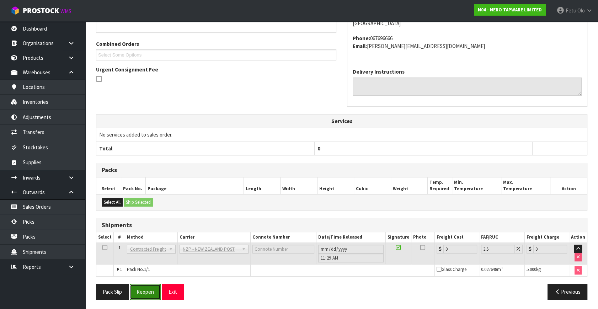
click at [152, 290] on button "Reopen" at bounding box center [145, 291] width 31 height 15
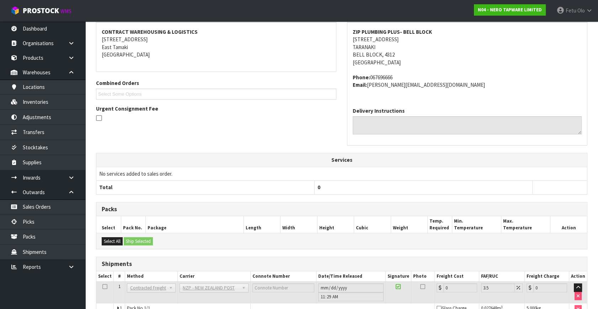
scroll to position [170, 0]
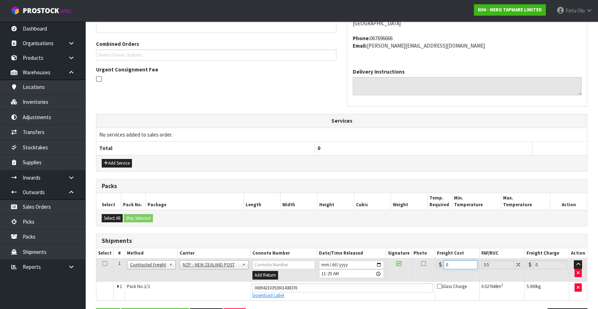
drag, startPoint x: 455, startPoint y: 262, endPoint x: 316, endPoint y: 294, distance: 142.8
click at [316, 294] on tbody "1 Client Local Pickup Customer Local Pickup Company Freight Contracted Freight …" at bounding box center [341, 279] width 491 height 42
type input "8"
type input "8.28"
type input "8.4"
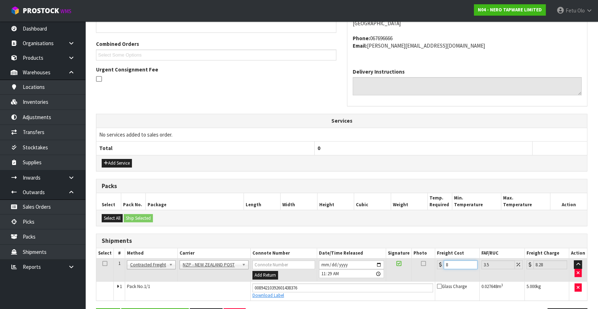
type input "8.69"
type input "8.45"
type input "8.75"
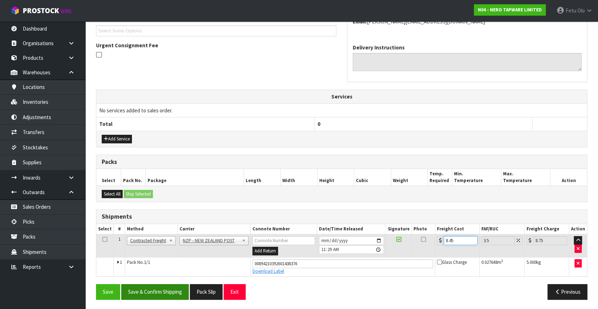
type input "8.45"
click at [163, 295] on button "Save & Confirm Shipping" at bounding box center [155, 291] width 68 height 15
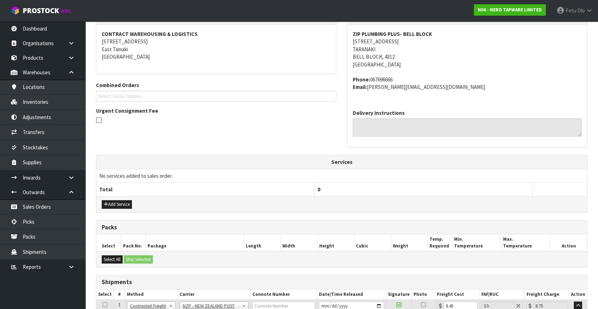
scroll to position [0, 0]
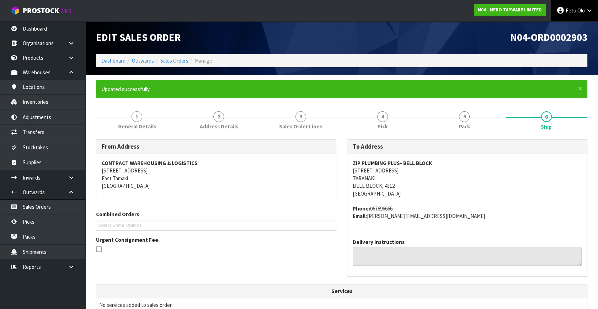
drag, startPoint x: 569, startPoint y: 10, endPoint x: 567, endPoint y: 15, distance: 5.2
click at [569, 10] on span "Fetu" at bounding box center [571, 10] width 11 height 7
click at [563, 29] on link "Logout" at bounding box center [569, 28] width 56 height 10
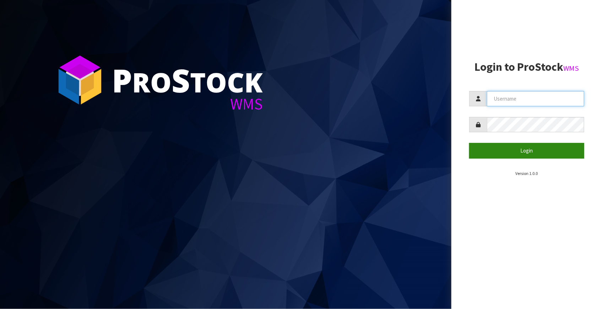
type input "[EMAIL_ADDRESS][DOMAIN_NAME]"
click at [547, 149] on button "Login" at bounding box center [527, 150] width 115 height 15
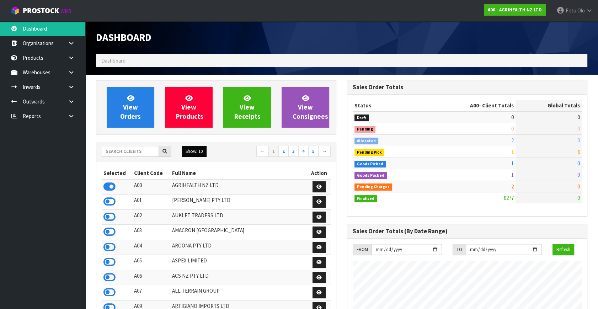
scroll to position [537, 251]
click at [123, 152] on input "text" at bounding box center [130, 151] width 57 height 11
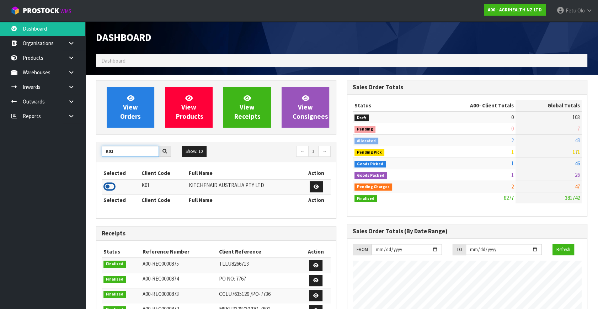
type input "K01"
click at [110, 188] on icon at bounding box center [109, 186] width 12 height 11
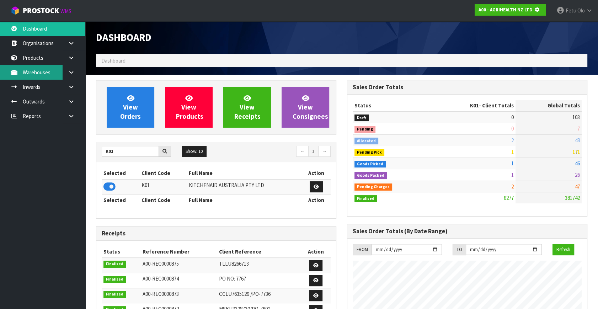
scroll to position [443, 251]
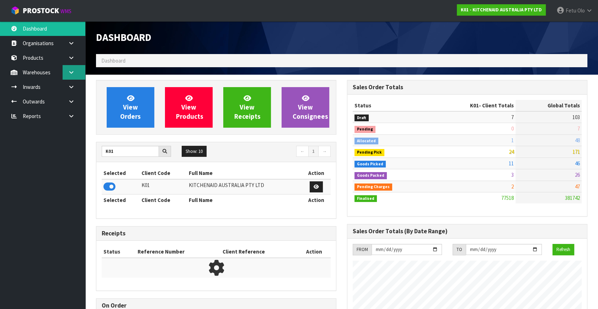
drag, startPoint x: 72, startPoint y: 68, endPoint x: 68, endPoint y: 69, distance: 4.5
click at [72, 68] on link at bounding box center [74, 72] width 23 height 15
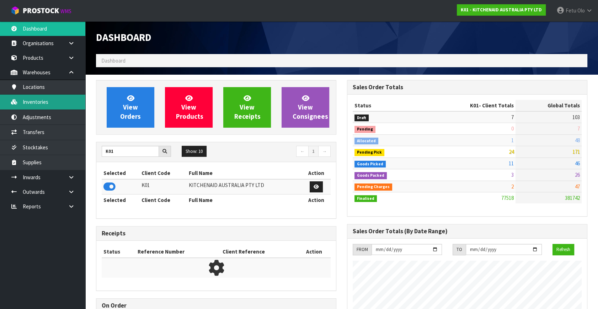
scroll to position [537, 251]
click at [42, 100] on link "Inventories" at bounding box center [42, 102] width 85 height 15
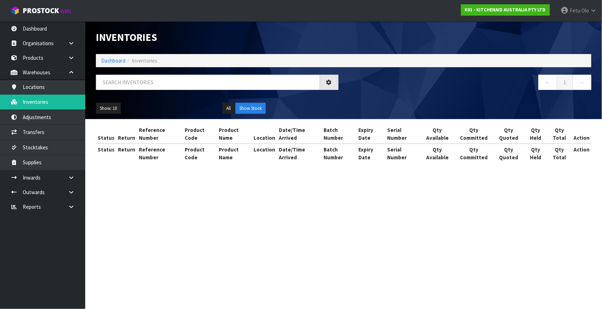
click at [74, 72] on div "Inventories Dashboard Inventories ← 1 → Show: 10 5 10 25 50 All Show Stock Stat…" at bounding box center [301, 88] width 602 height 176
click at [124, 83] on input "text" at bounding box center [208, 82] width 224 height 15
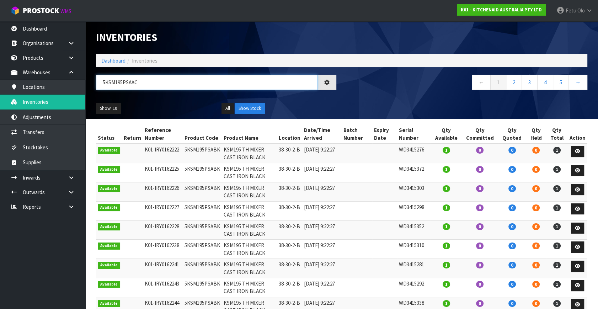
type input "5KSM195PSAAC"
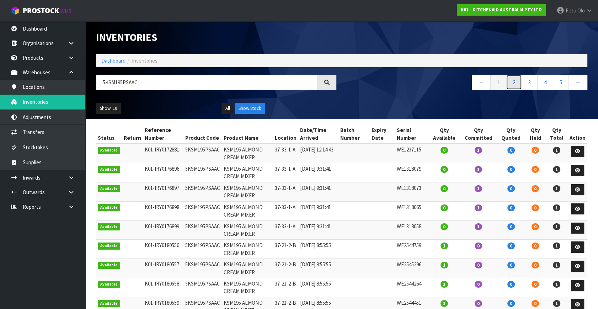
click at [511, 82] on link "2" at bounding box center [514, 82] width 16 height 15
click at [500, 86] on link "1" at bounding box center [498, 82] width 16 height 15
